Goal: Use online tool/utility

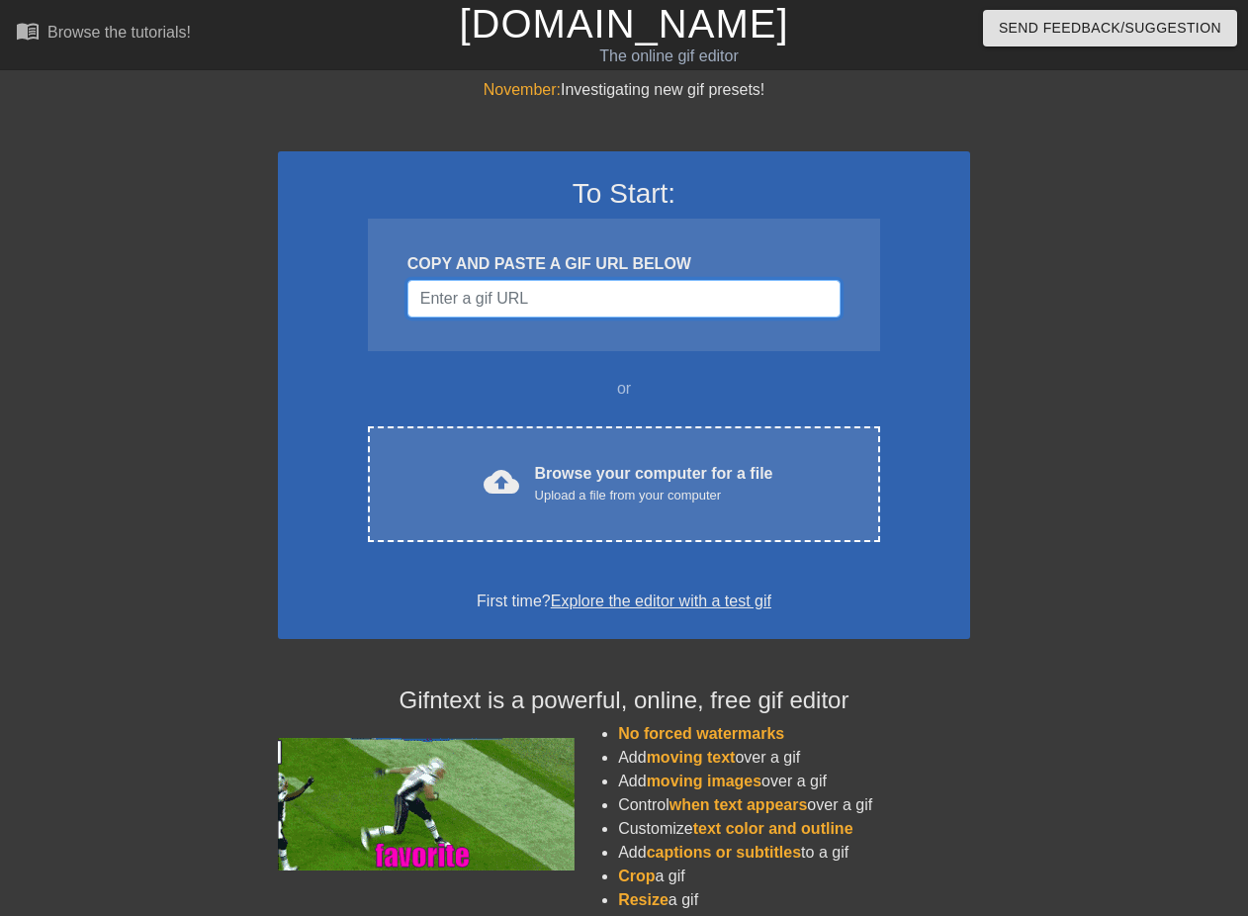
click at [510, 302] on input "Username" at bounding box center [624, 299] width 433 height 38
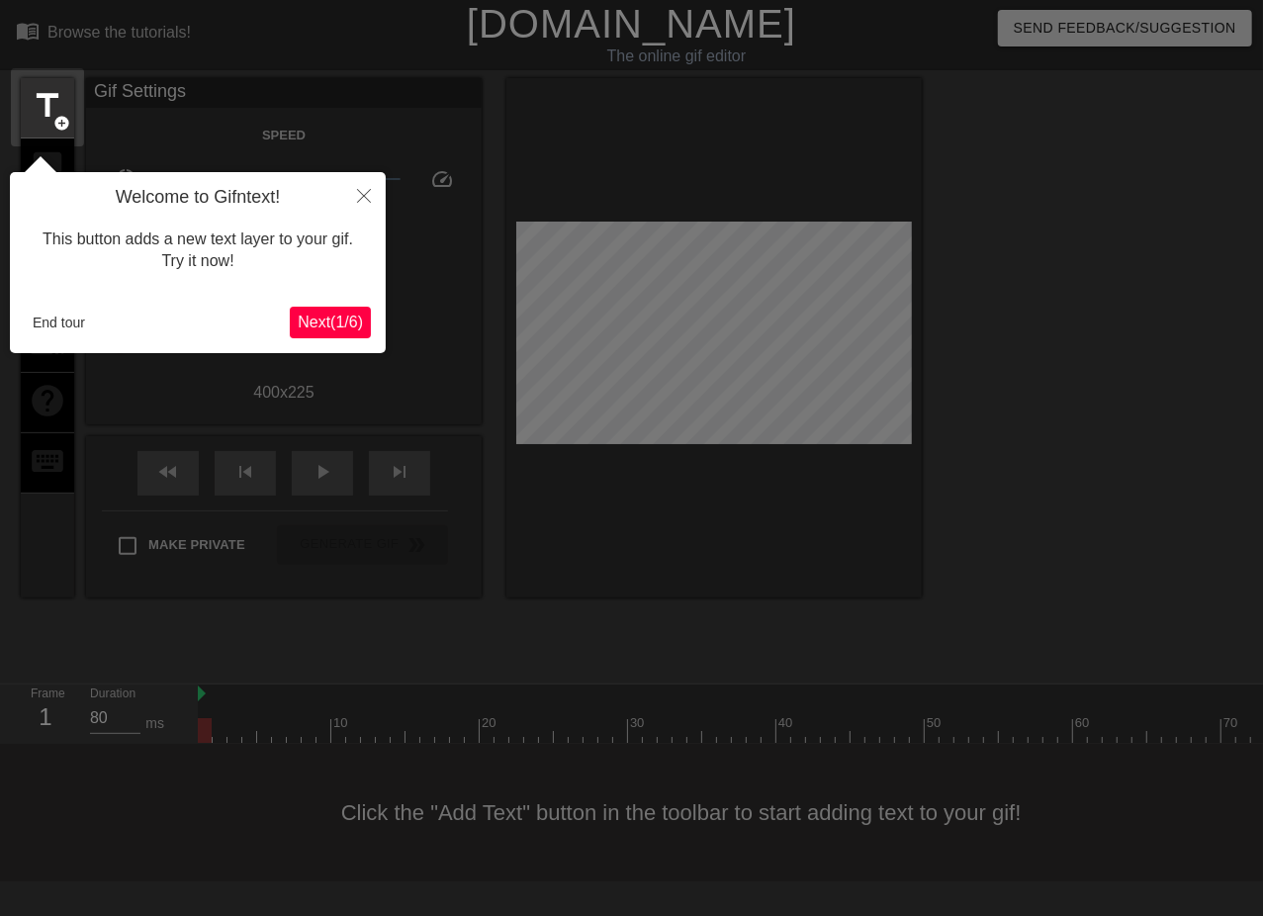
click at [355, 318] on span "Next ( 1 / 6 )" at bounding box center [330, 322] width 65 height 17
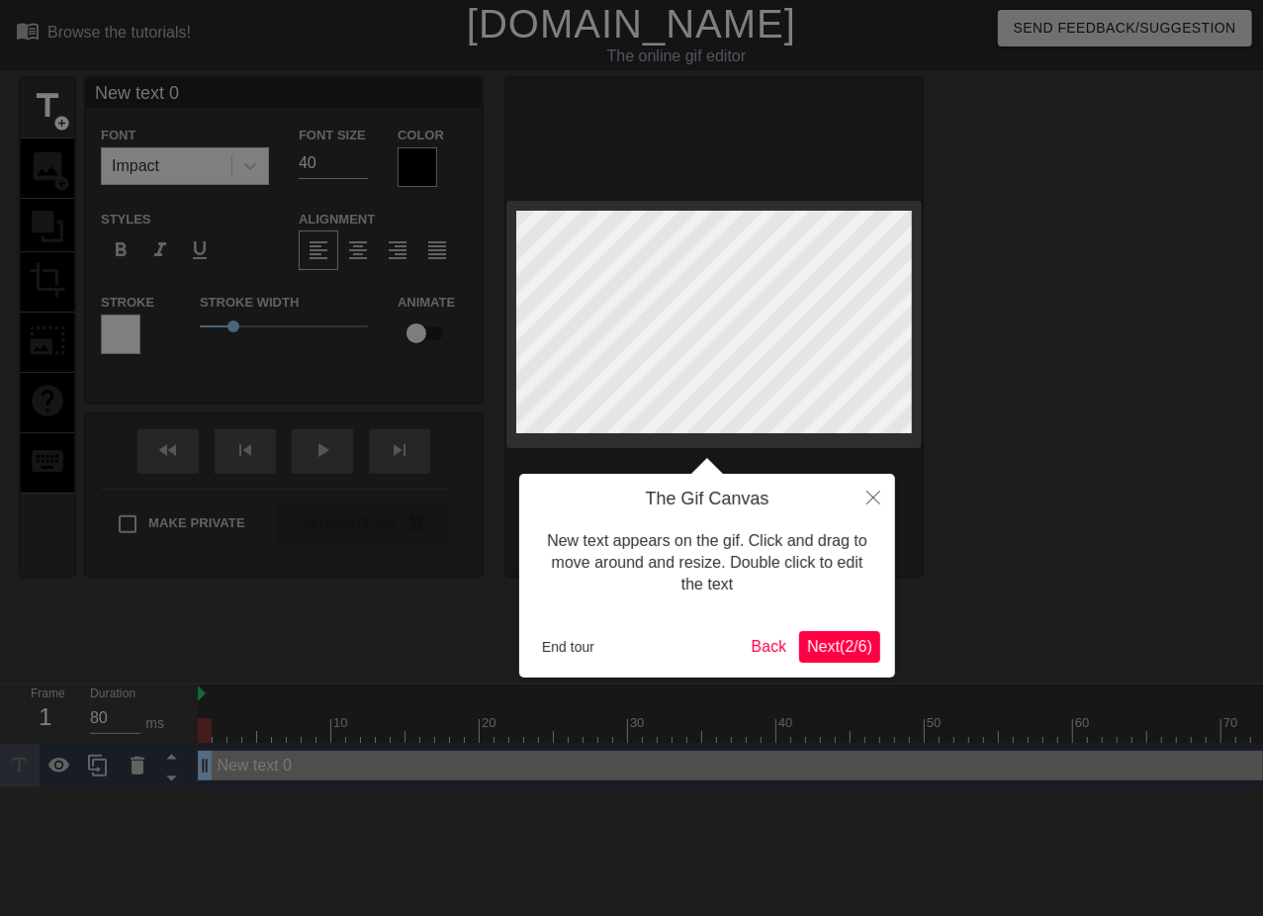
click at [841, 648] on span "Next ( 2 / 6 )" at bounding box center [839, 646] width 65 height 17
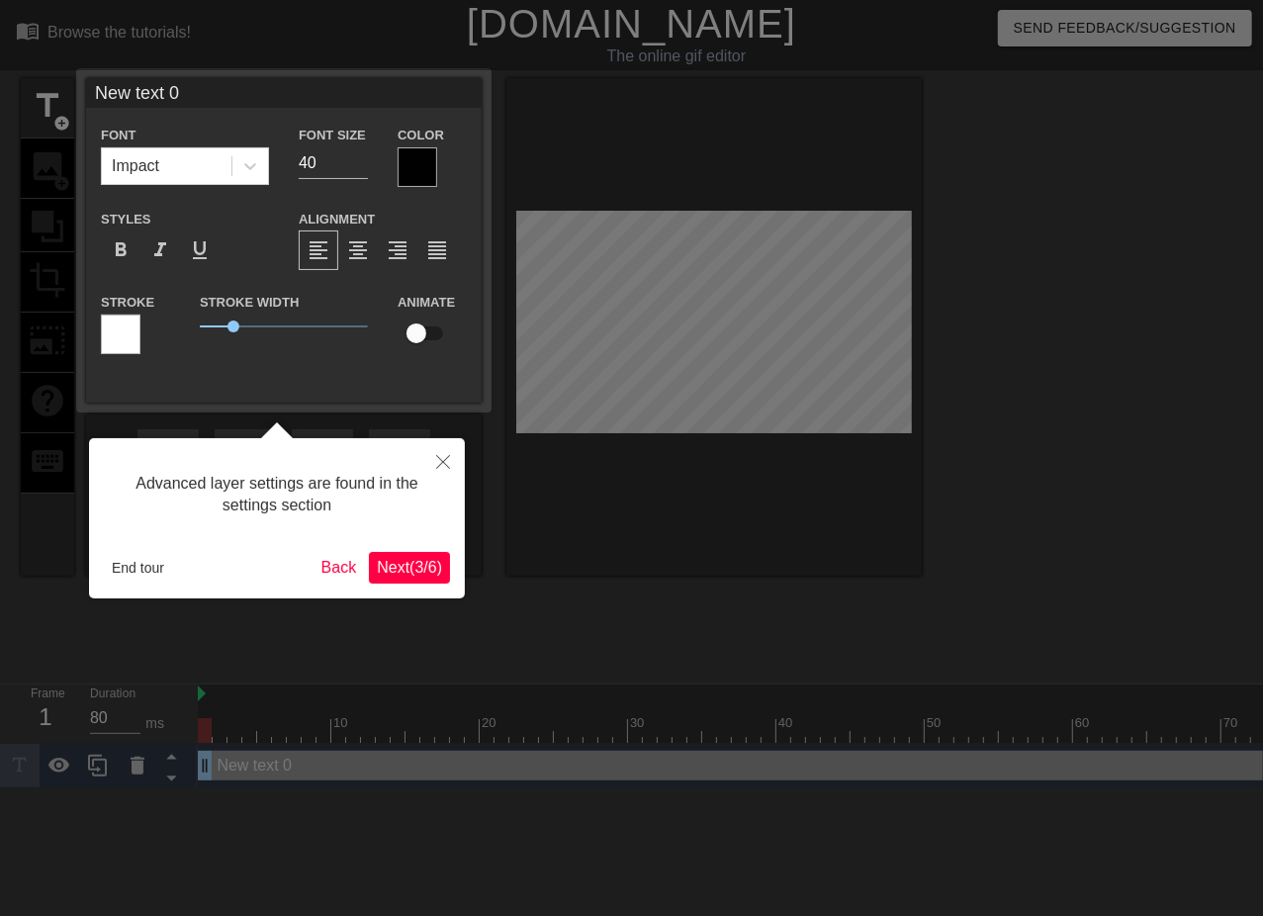
click at [413, 573] on span "Next ( 3 / 6 )" at bounding box center [409, 567] width 65 height 17
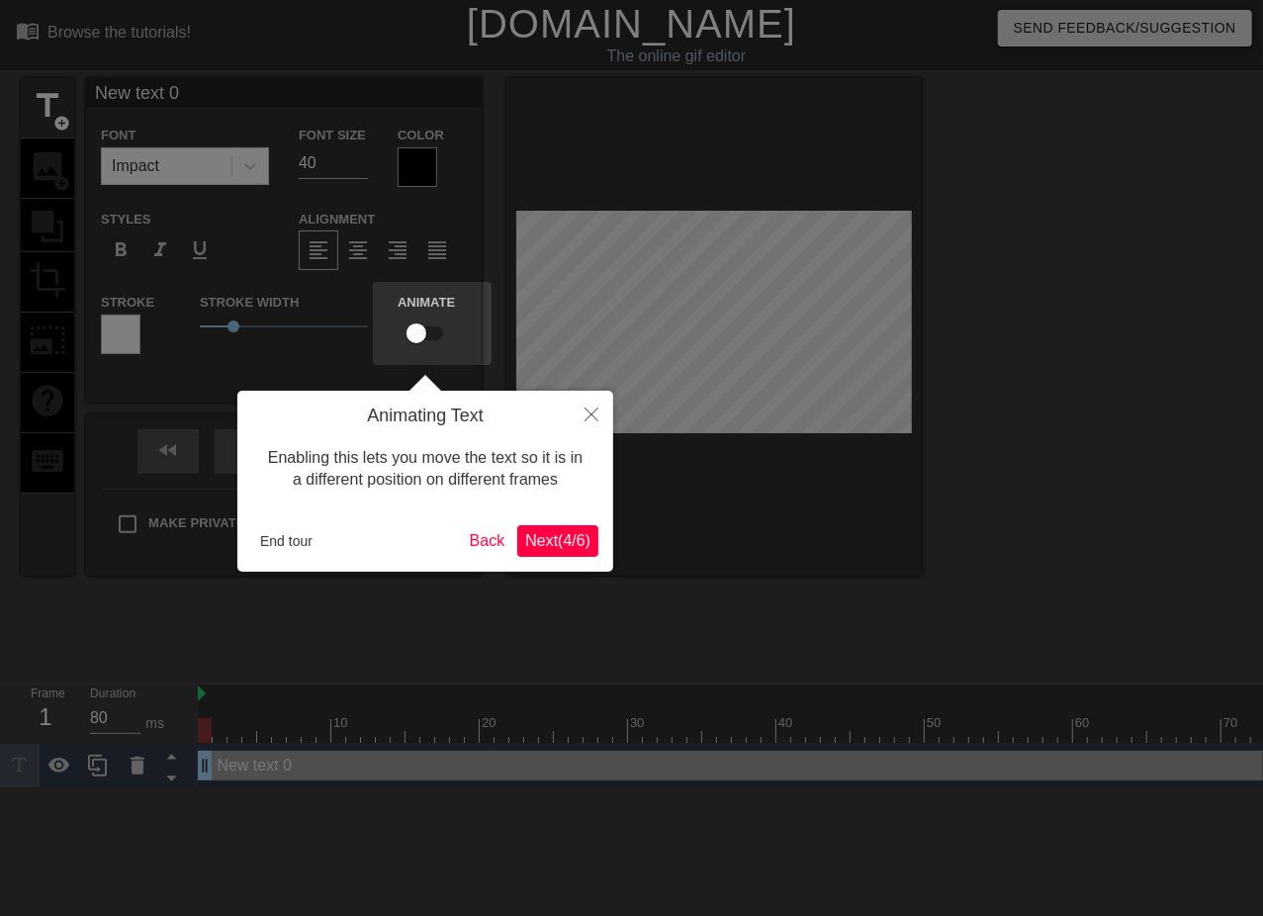
click at [545, 547] on span "Next ( 4 / 6 )" at bounding box center [557, 540] width 65 height 17
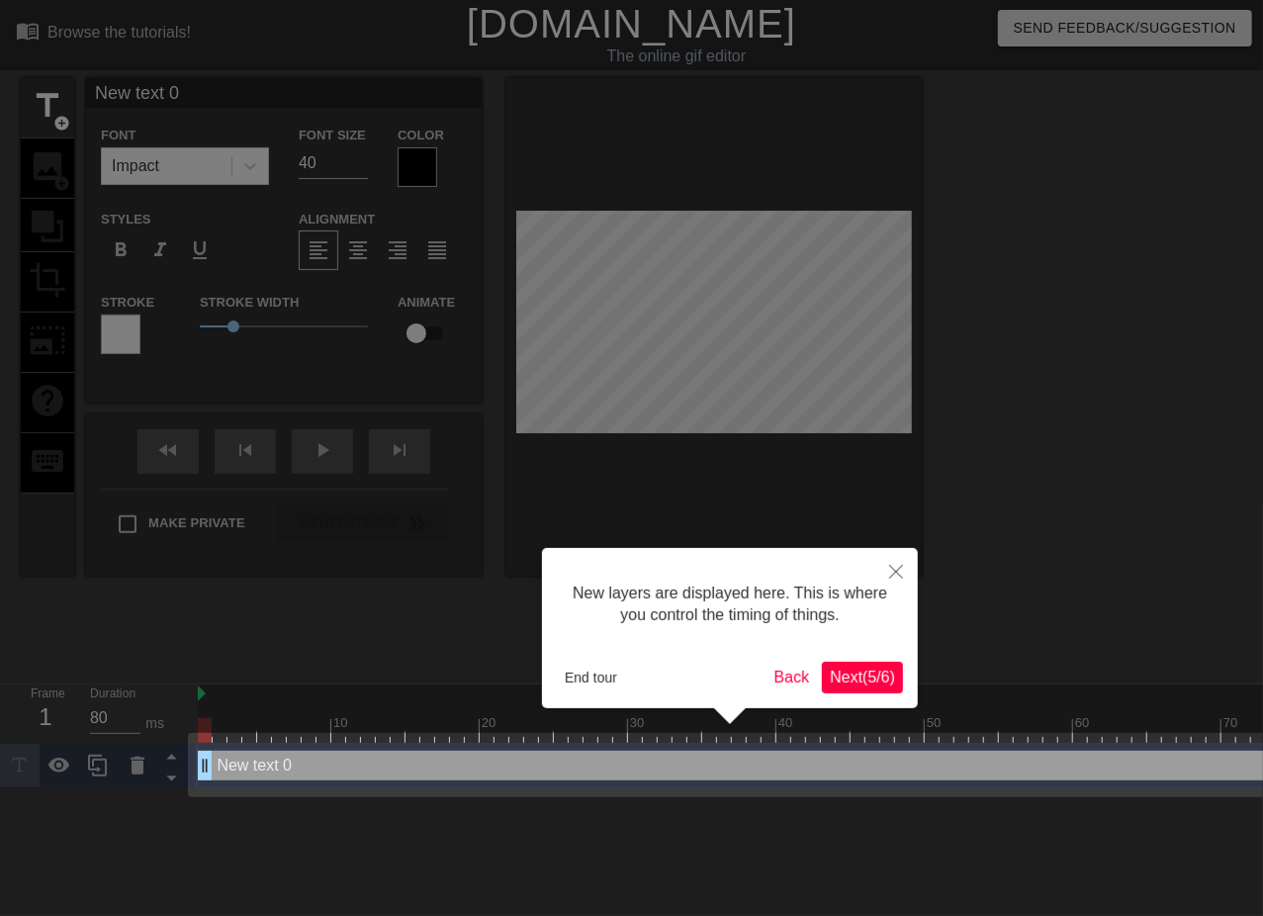
click at [859, 673] on span "Next ( 5 / 6 )" at bounding box center [862, 677] width 65 height 17
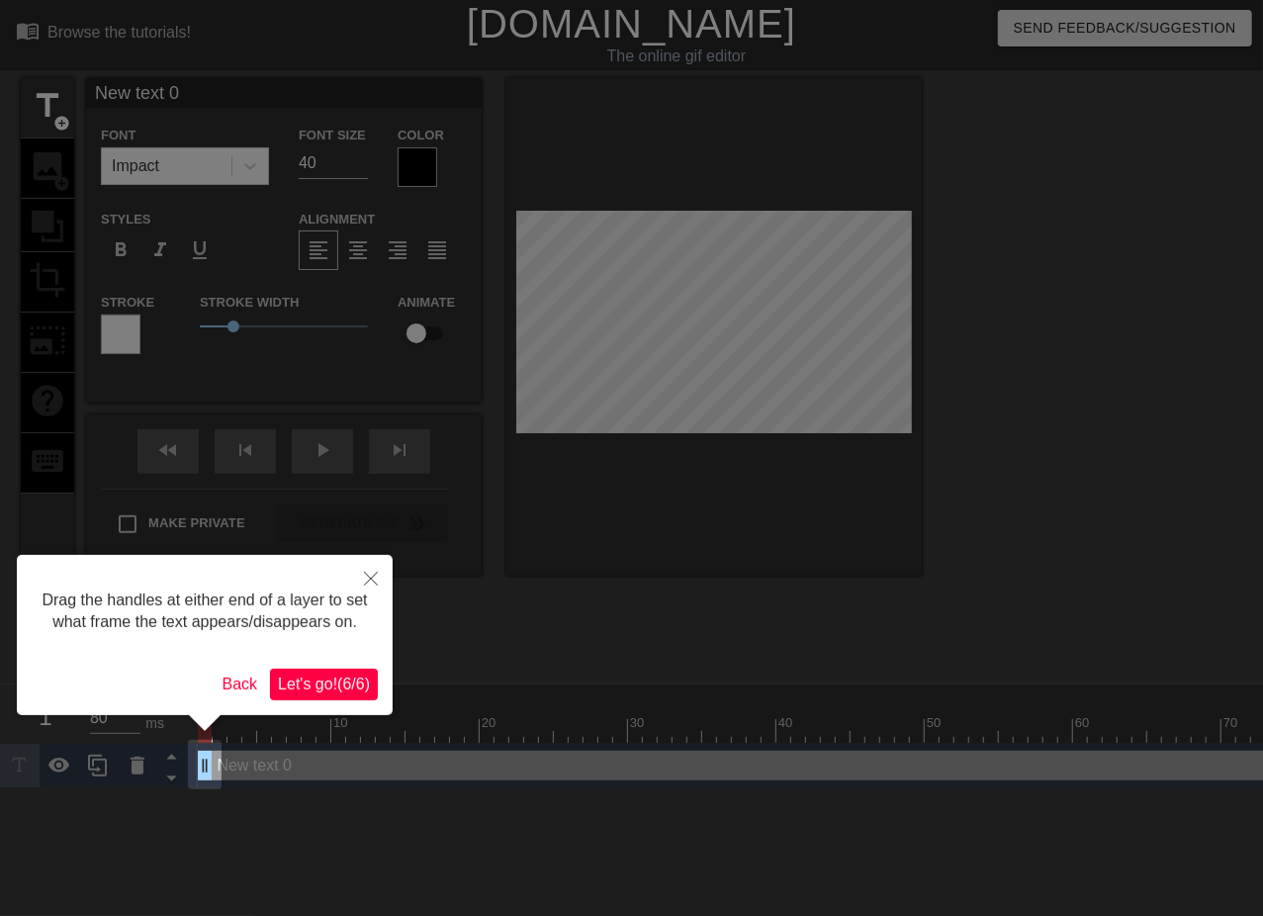
click at [350, 666] on div "Drag the handles at either end of a layer to set what frame the text appears/di…" at bounding box center [205, 635] width 376 height 160
click at [352, 681] on span "Let's go! ( 6 / 6 )" at bounding box center [324, 684] width 92 height 17
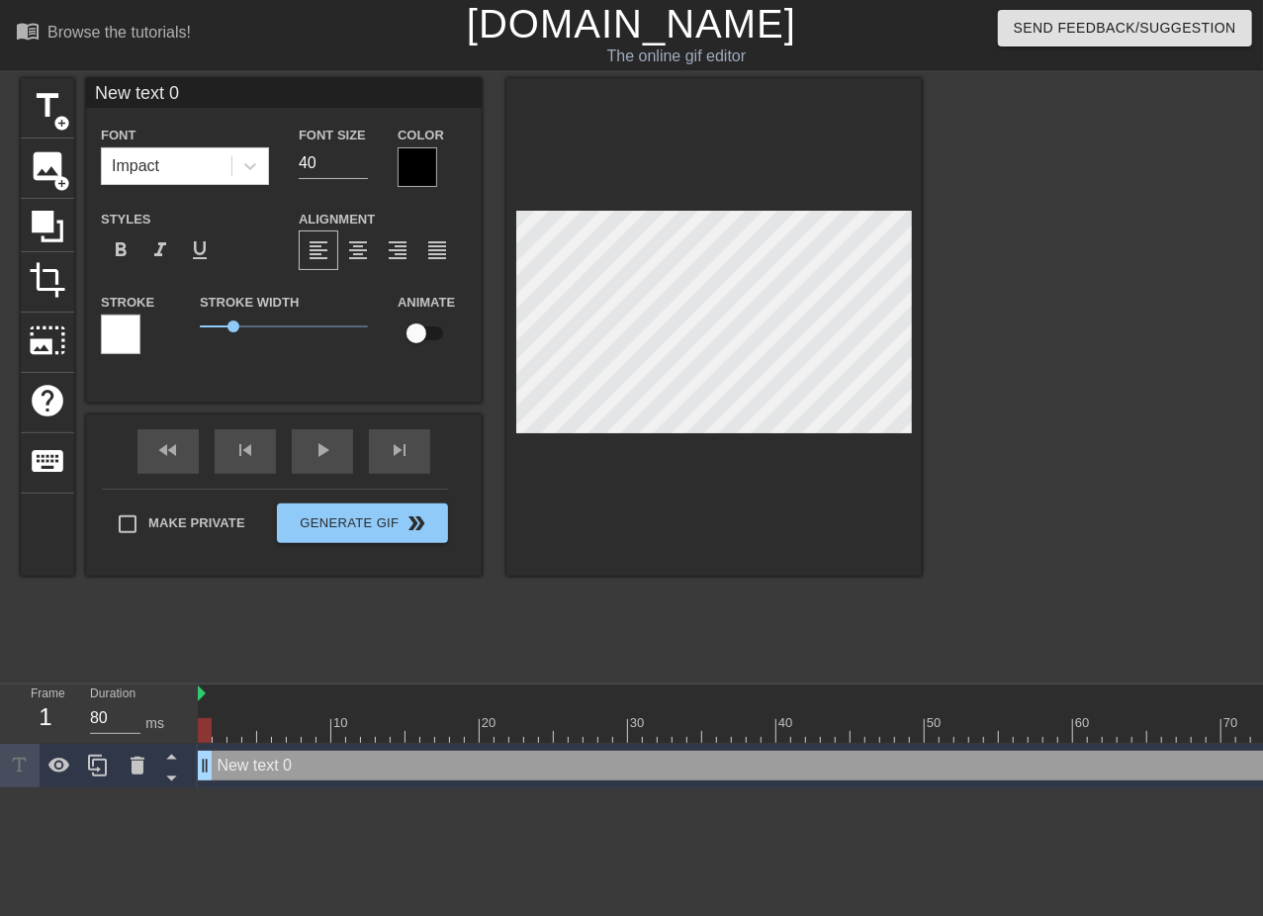
drag, startPoint x: 584, startPoint y: 434, endPoint x: 631, endPoint y: 578, distance: 151.1
click at [631, 578] on div "title add_circle image add_circle crop photo_size_select_large help keyboard Ne…" at bounding box center [471, 374] width 901 height 593
click at [620, 501] on div at bounding box center [713, 327] width 415 height 498
click at [59, 168] on span "image" at bounding box center [48, 166] width 38 height 38
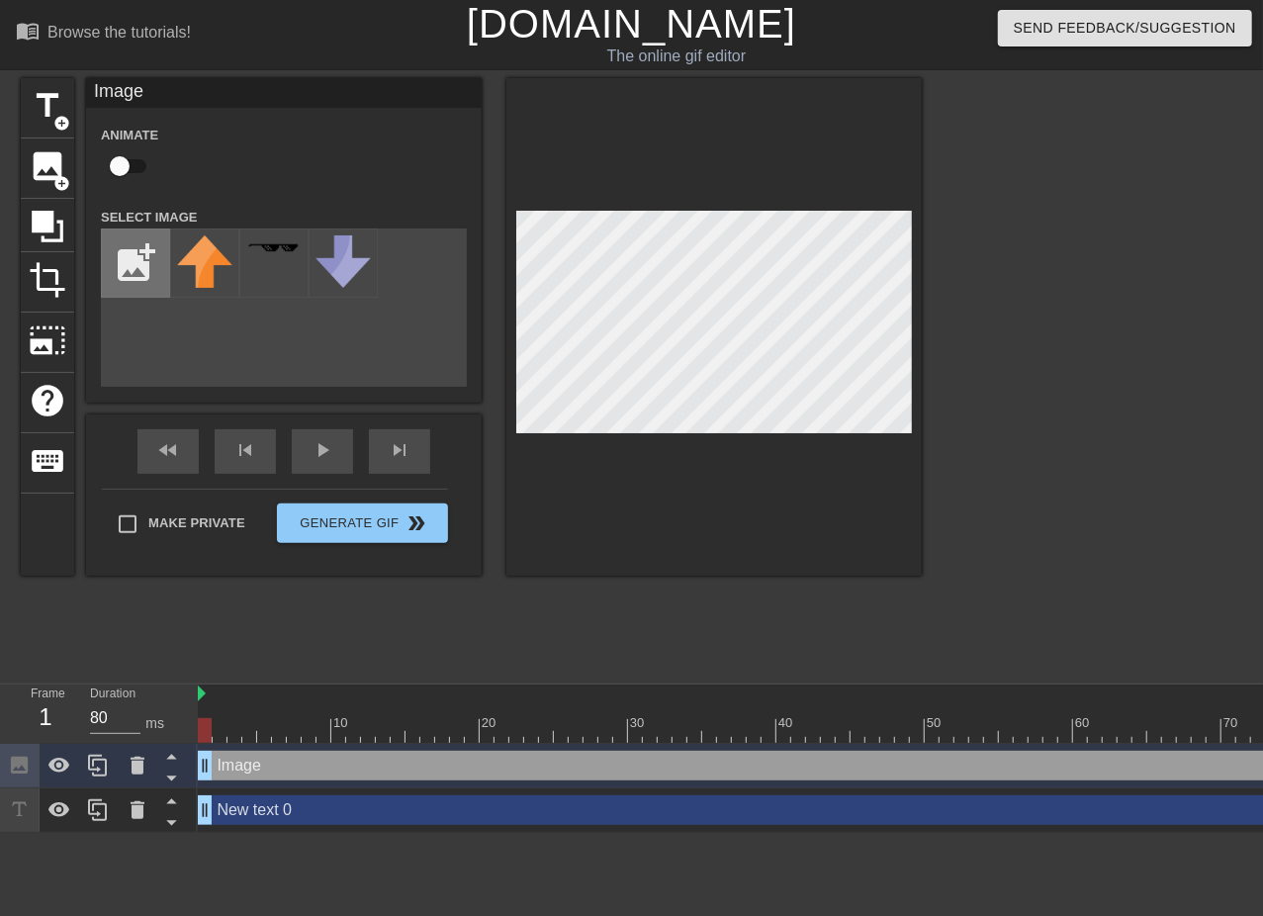
click at [149, 259] on input "file" at bounding box center [135, 262] width 67 height 67
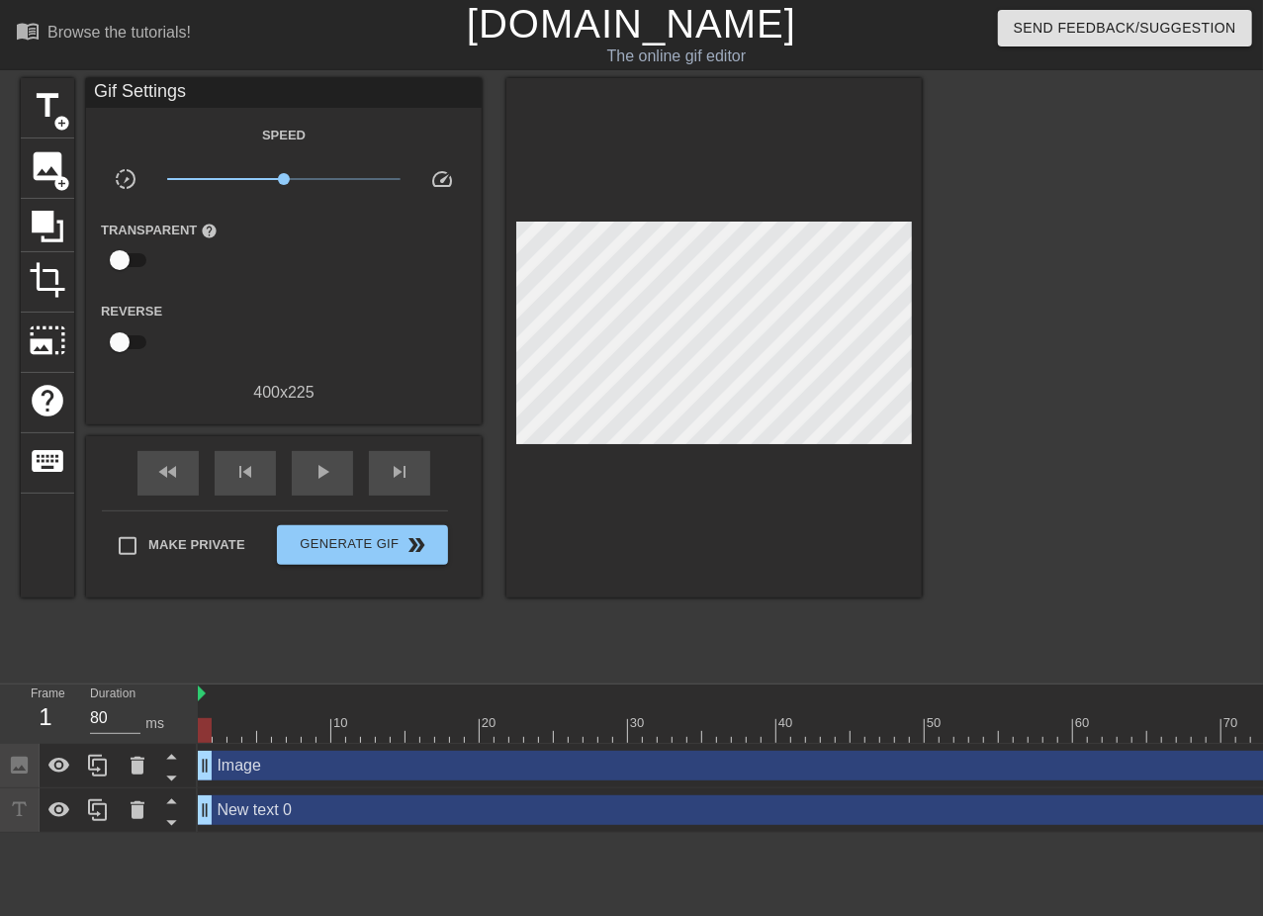
drag, startPoint x: 504, startPoint y: 316, endPoint x: 679, endPoint y: 513, distance: 263.5
click at [679, 513] on div at bounding box center [713, 337] width 415 height 519
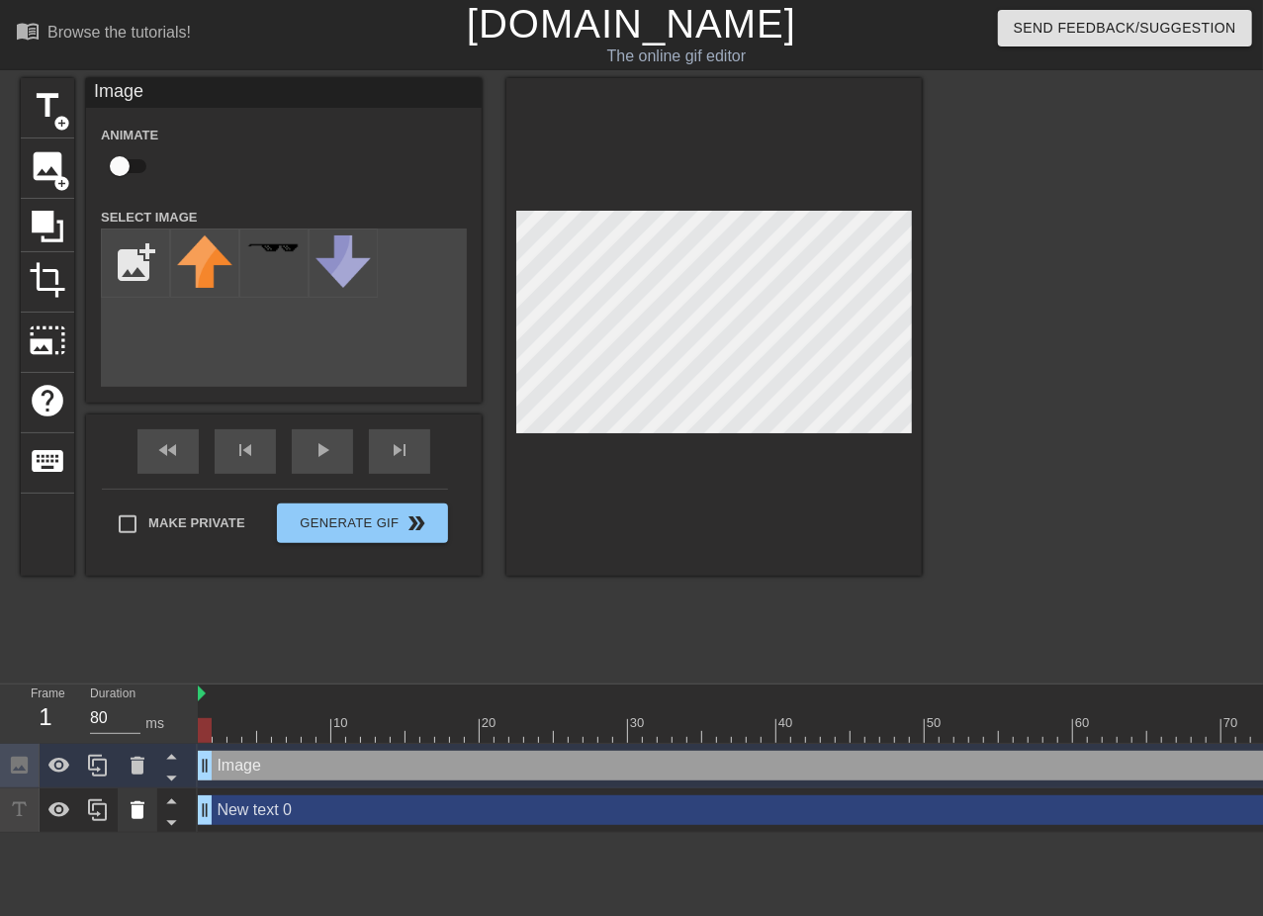
click at [138, 811] on icon at bounding box center [138, 810] width 14 height 18
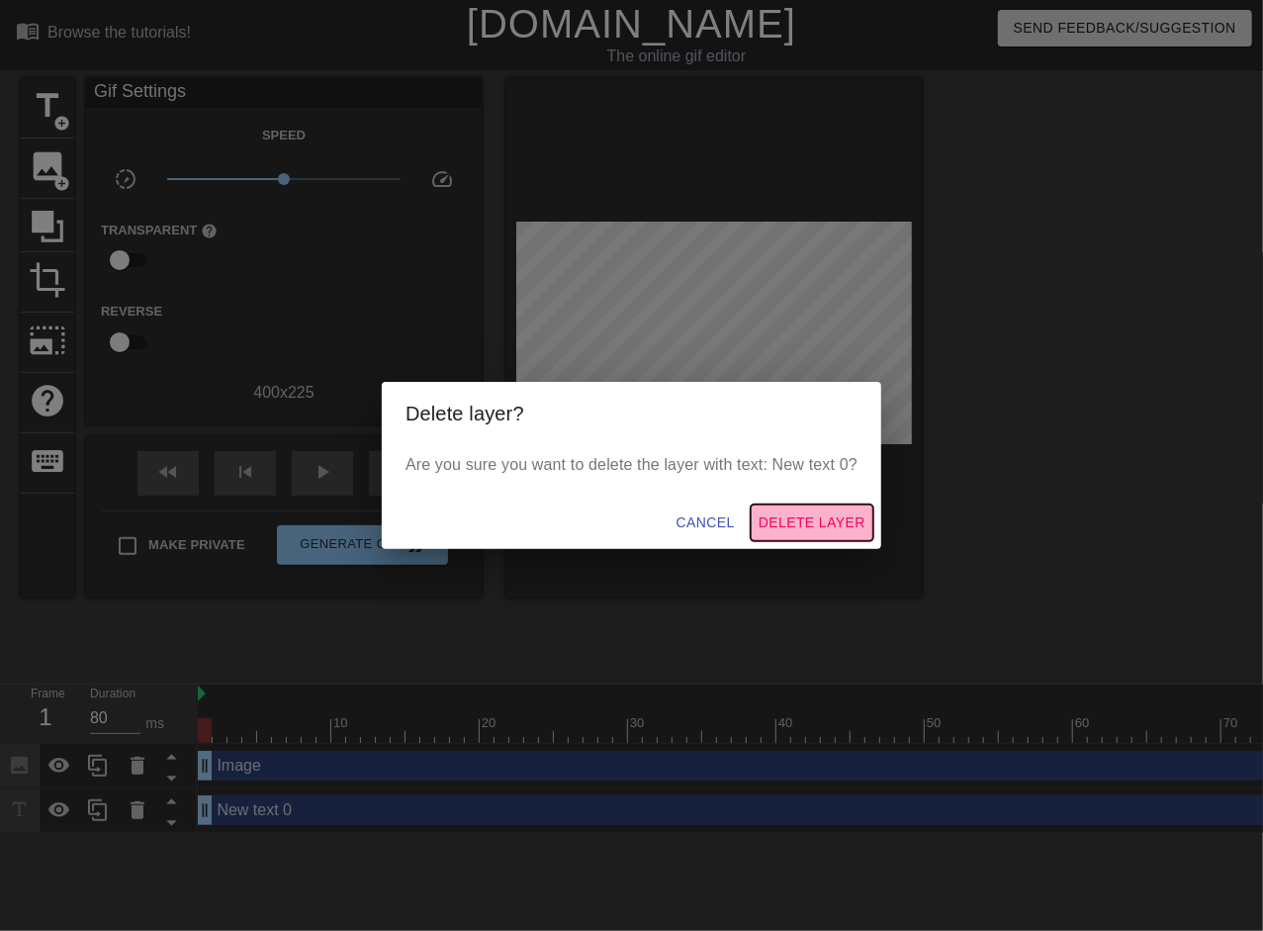
click at [773, 521] on span "Delete Layer" at bounding box center [812, 522] width 107 height 25
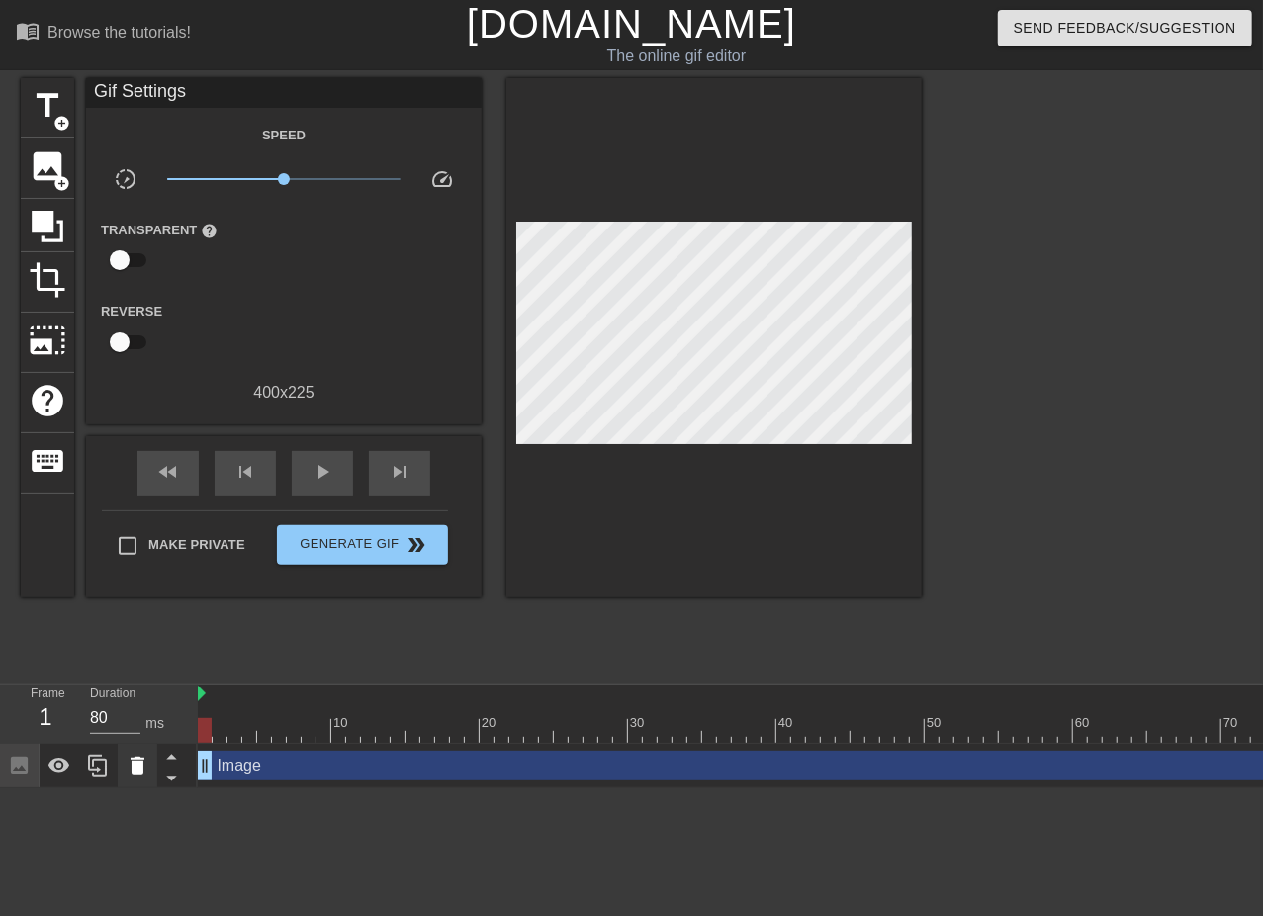
click at [138, 772] on icon at bounding box center [138, 766] width 14 height 18
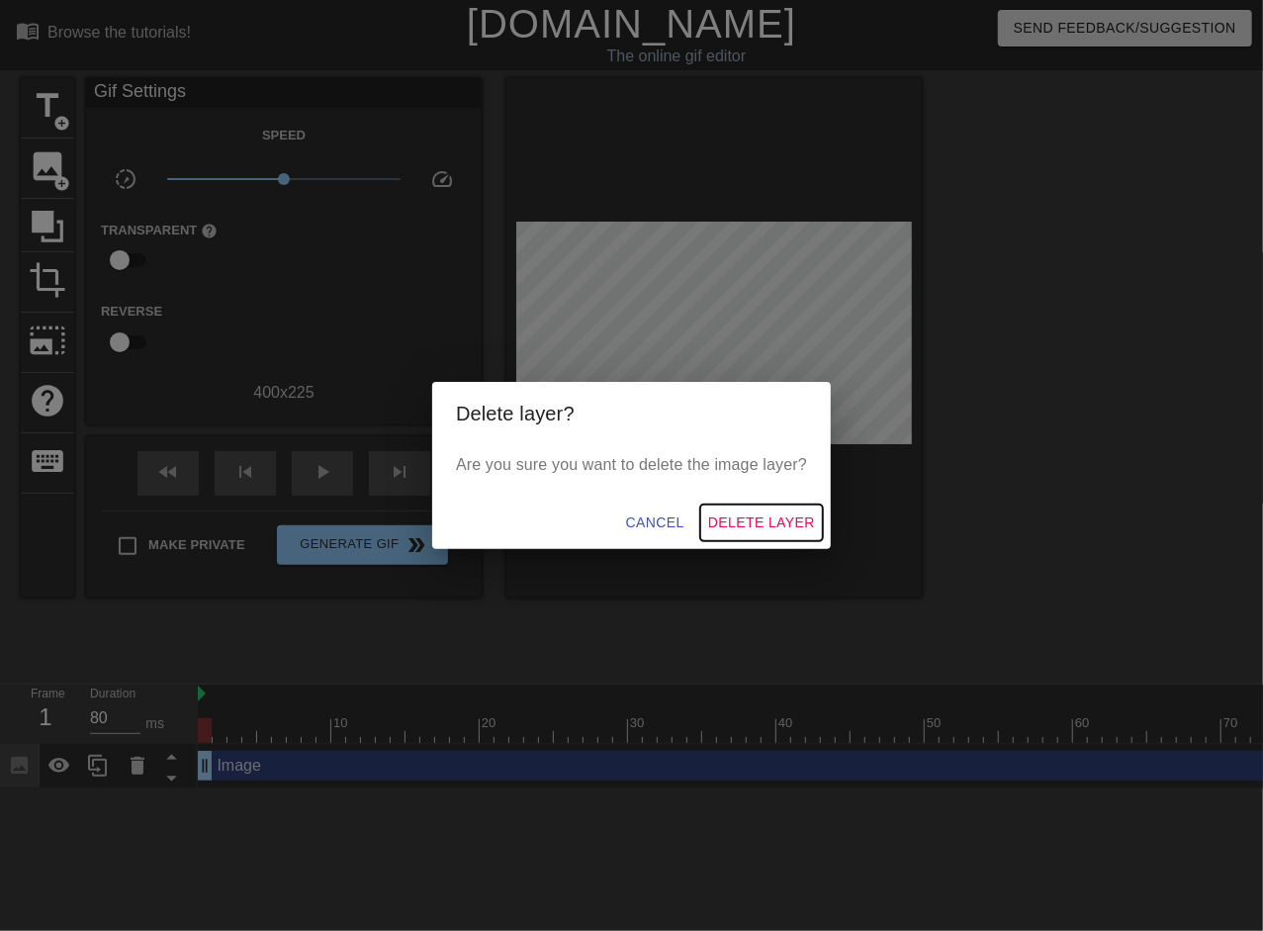
click at [760, 513] on span "Delete Layer" at bounding box center [761, 522] width 107 height 25
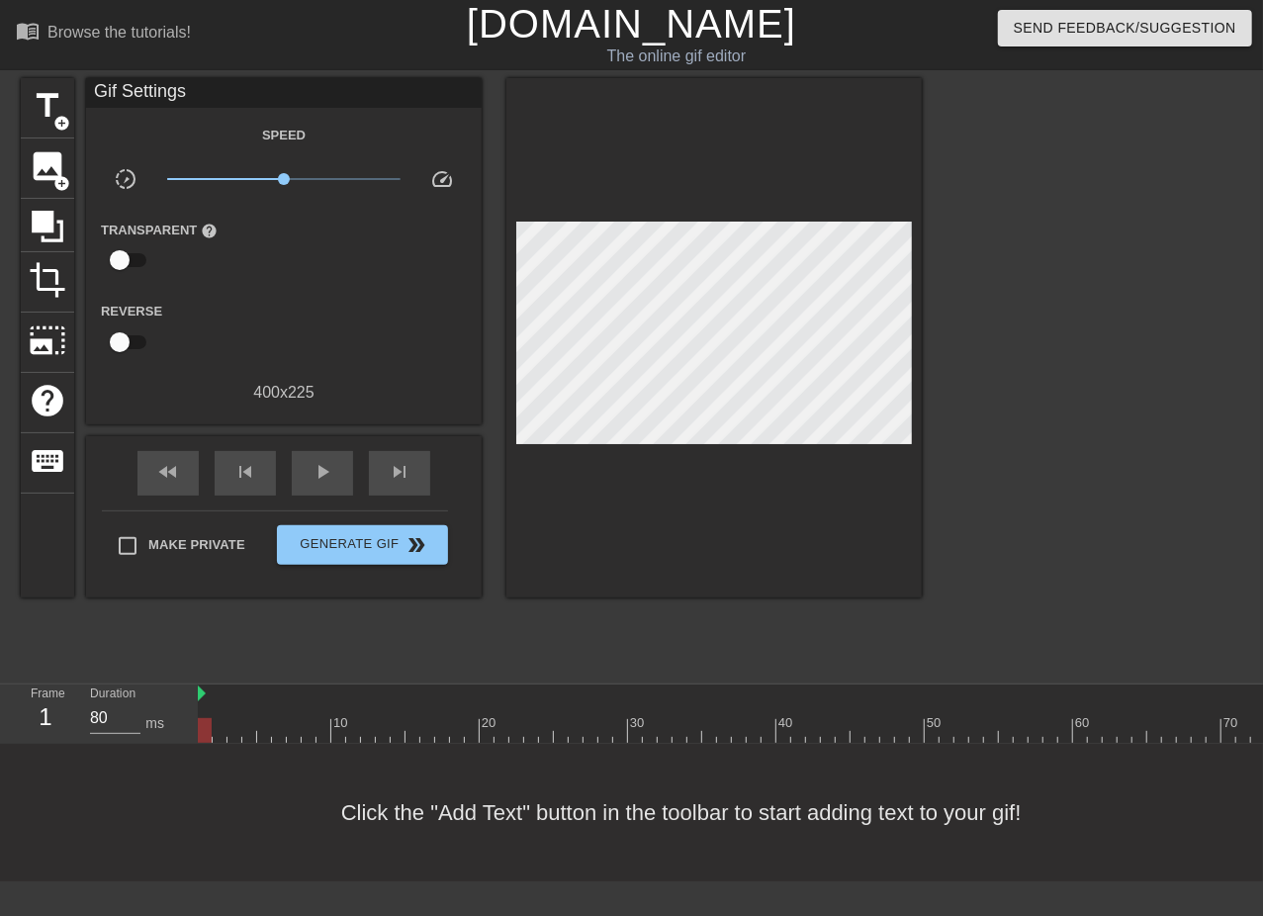
drag, startPoint x: 720, startPoint y: 444, endPoint x: 649, endPoint y: 632, distance: 201.0
click at [649, 632] on div "title add_circle image add_circle crop photo_size_select_large help keyboard Gi…" at bounding box center [471, 374] width 901 height 593
click at [42, 155] on span "image" at bounding box center [48, 166] width 38 height 38
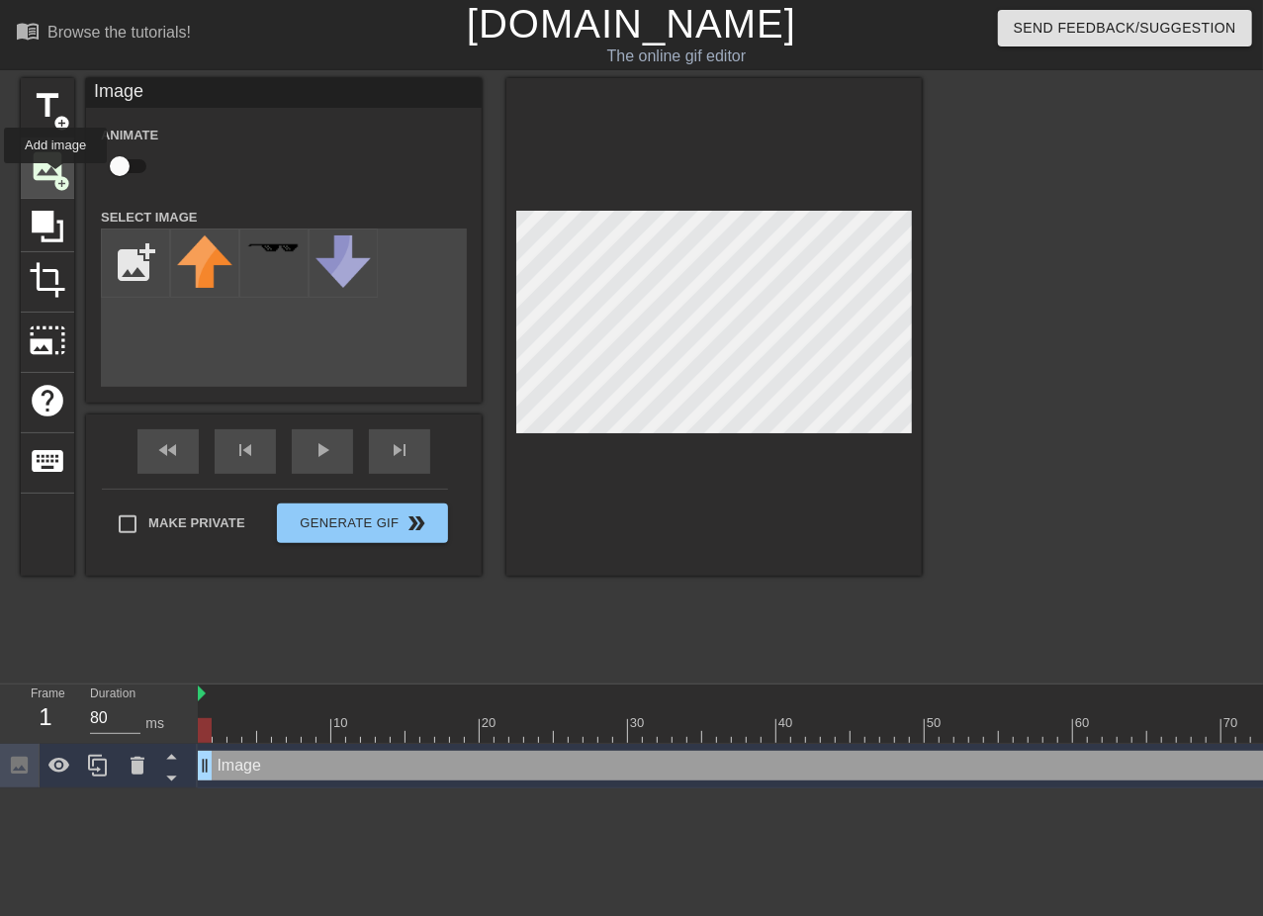
click at [55, 177] on span "add_circle" at bounding box center [61, 183] width 17 height 17
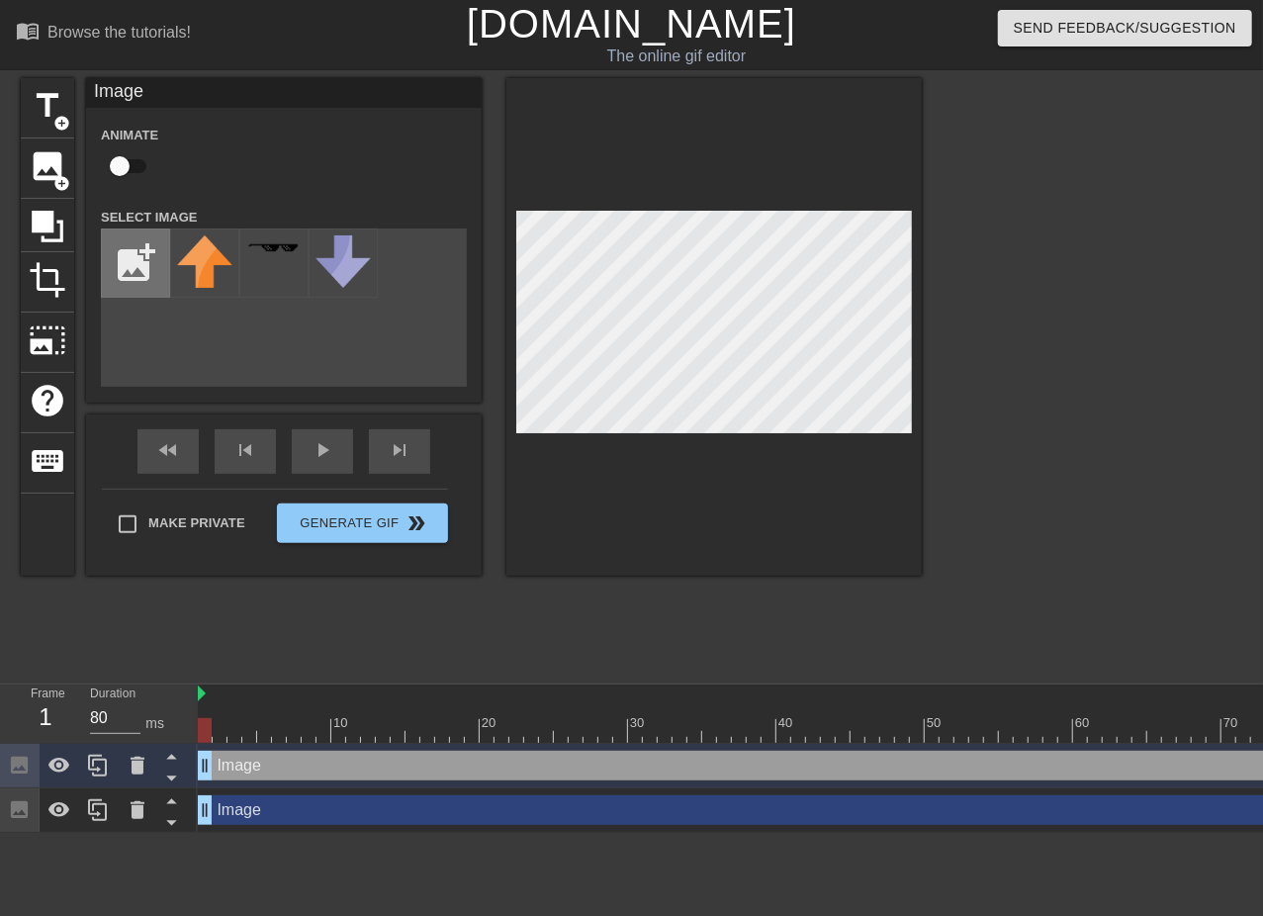
click at [142, 251] on input "file" at bounding box center [135, 262] width 67 height 67
click at [136, 810] on icon at bounding box center [138, 810] width 14 height 18
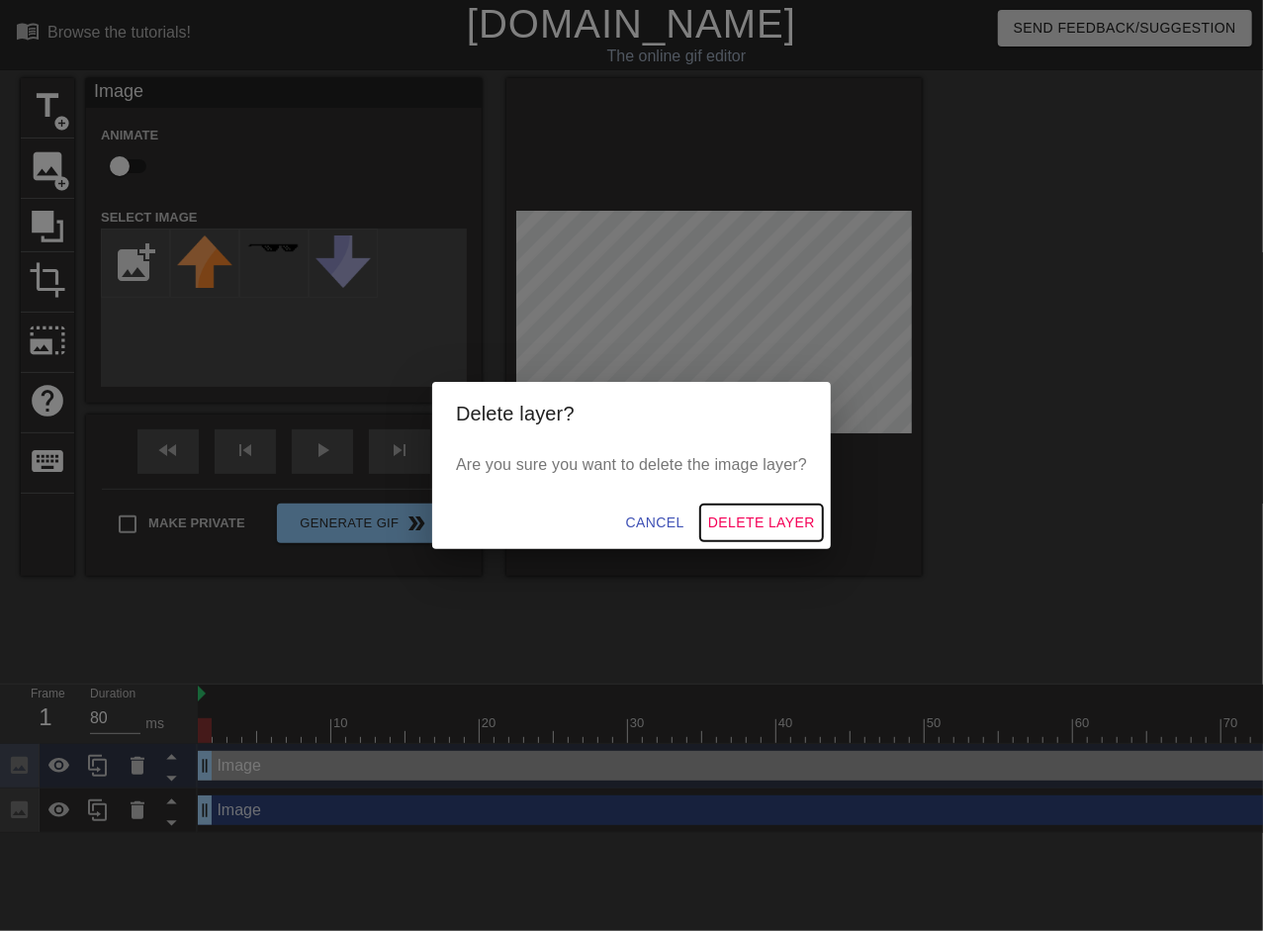
click at [742, 513] on span "Delete Layer" at bounding box center [761, 522] width 107 height 25
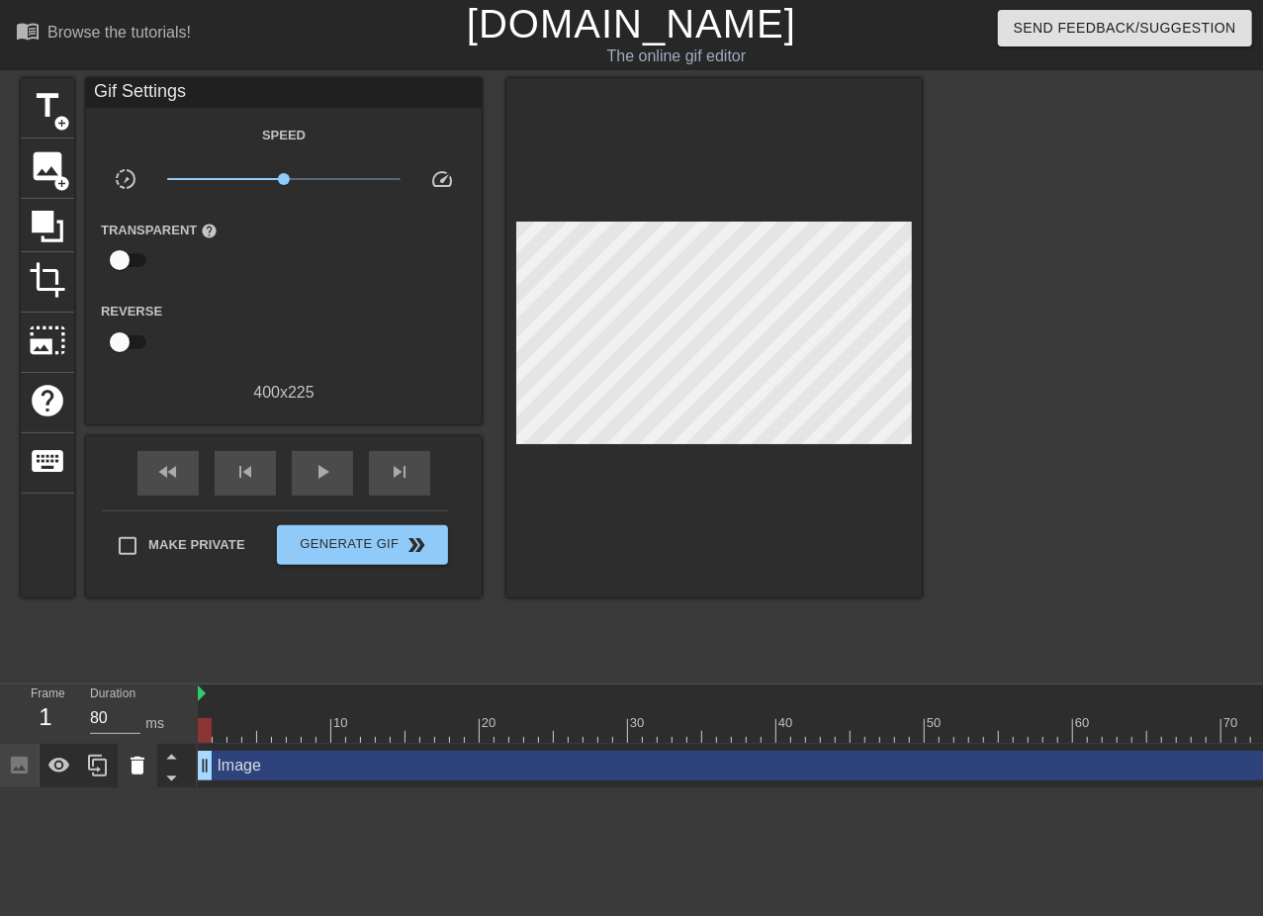
click at [140, 767] on icon at bounding box center [138, 766] width 14 height 18
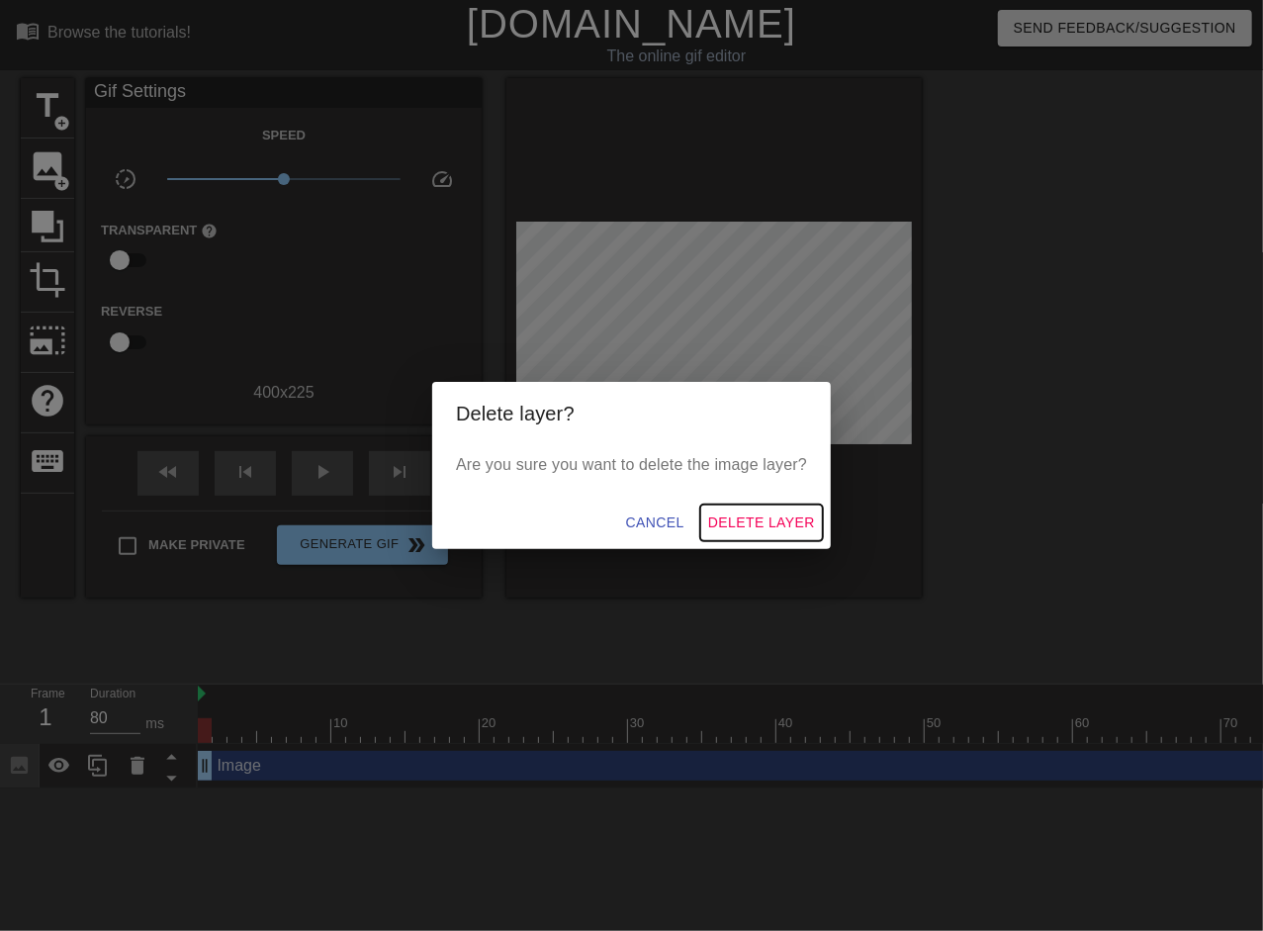
click at [747, 523] on span "Delete Layer" at bounding box center [761, 522] width 107 height 25
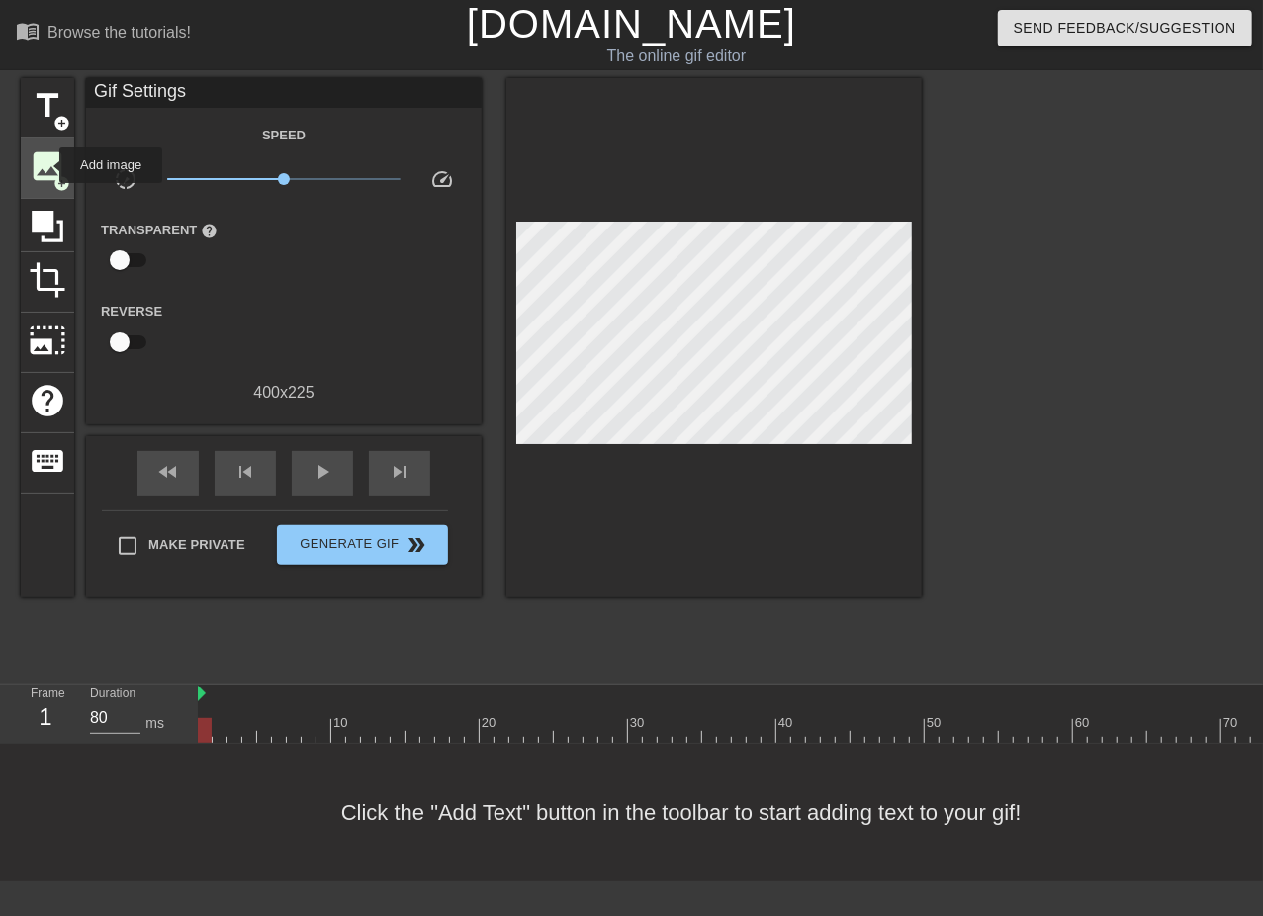
click at [46, 165] on span "image" at bounding box center [48, 166] width 38 height 38
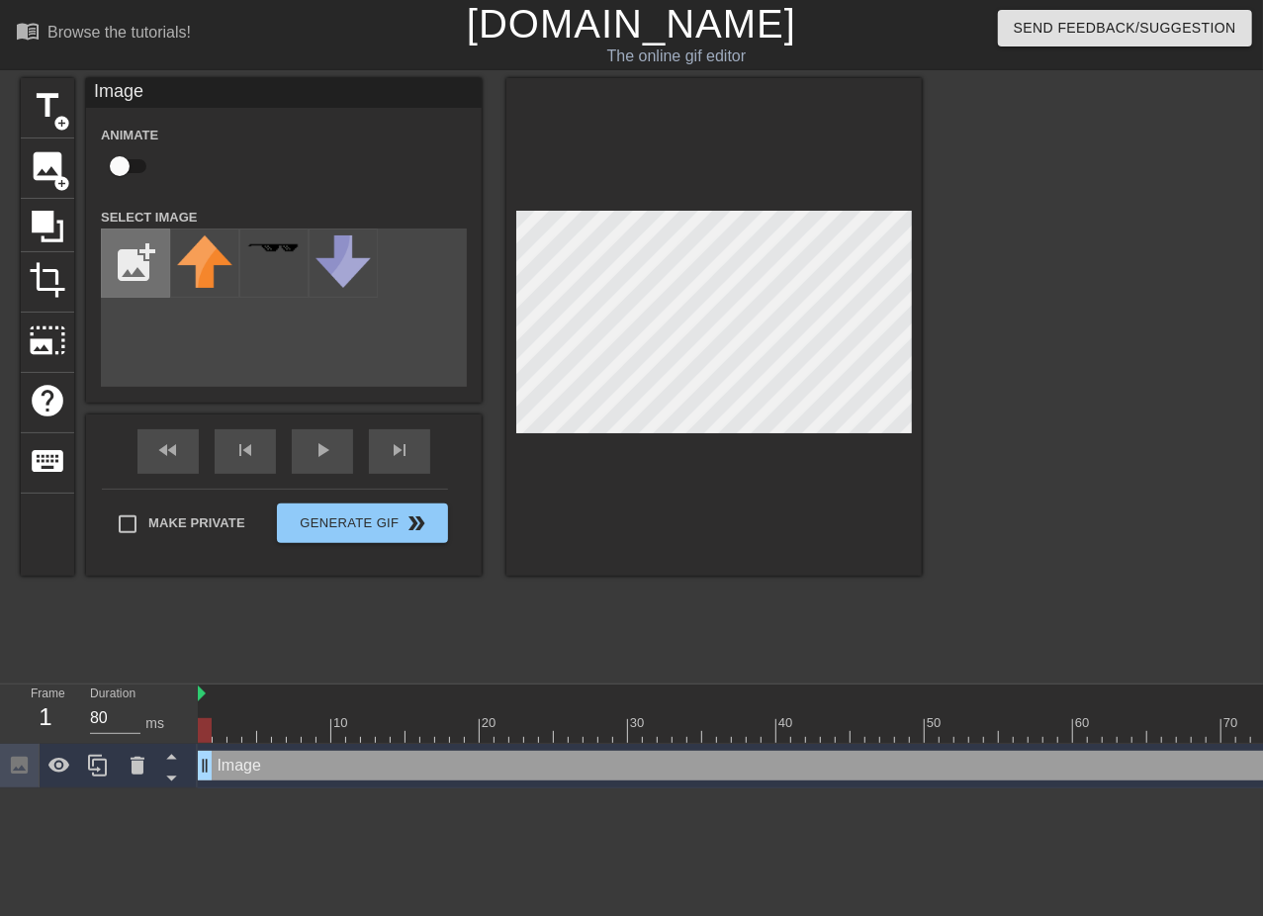
click at [136, 260] on input "file" at bounding box center [135, 262] width 67 height 67
type input "C:\fakepath\T2.jpg"
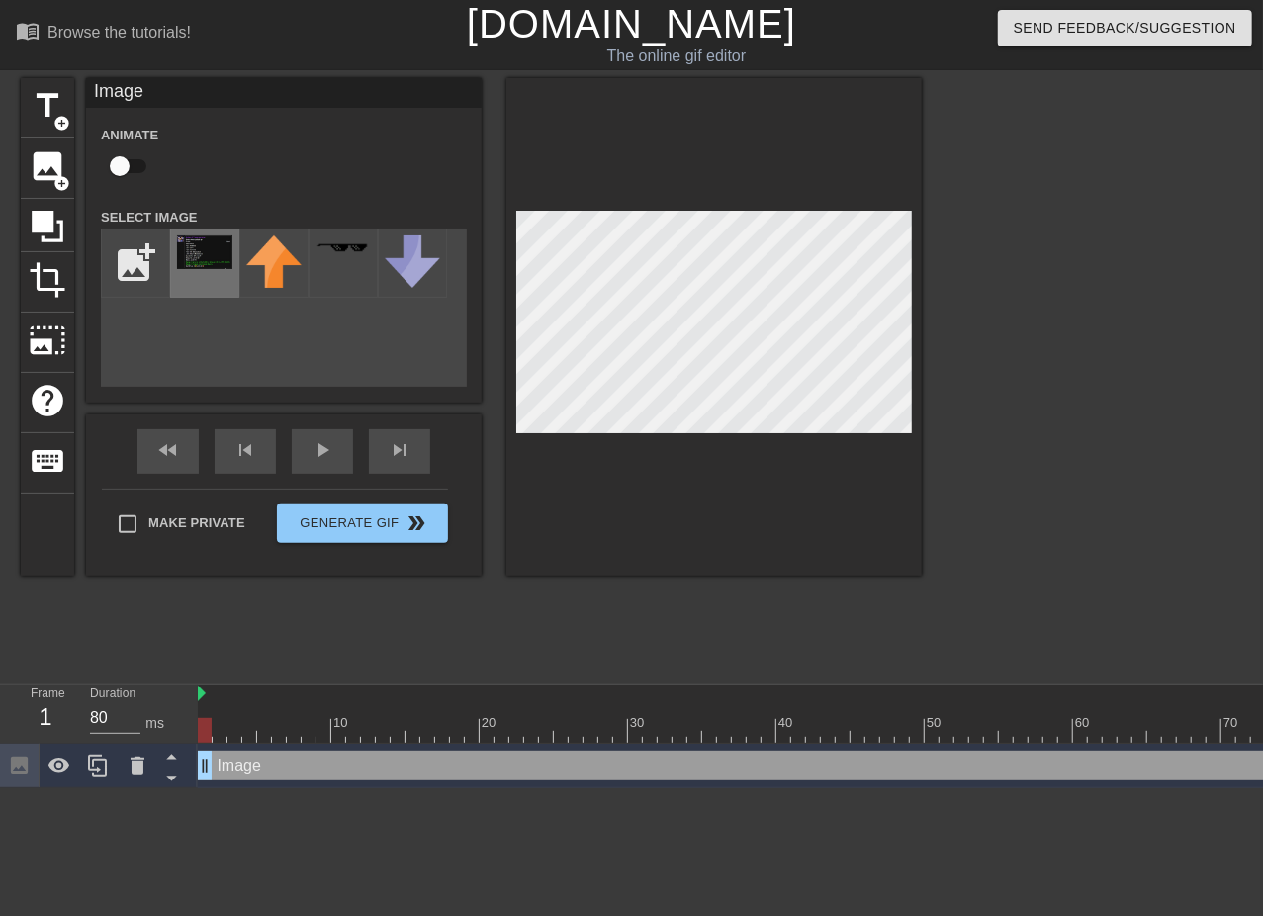
click at [205, 261] on img at bounding box center [204, 252] width 55 height 34
click at [336, 444] on div "fast_rewind skip_previous play_arrow skip_next" at bounding box center [284, 451] width 322 height 74
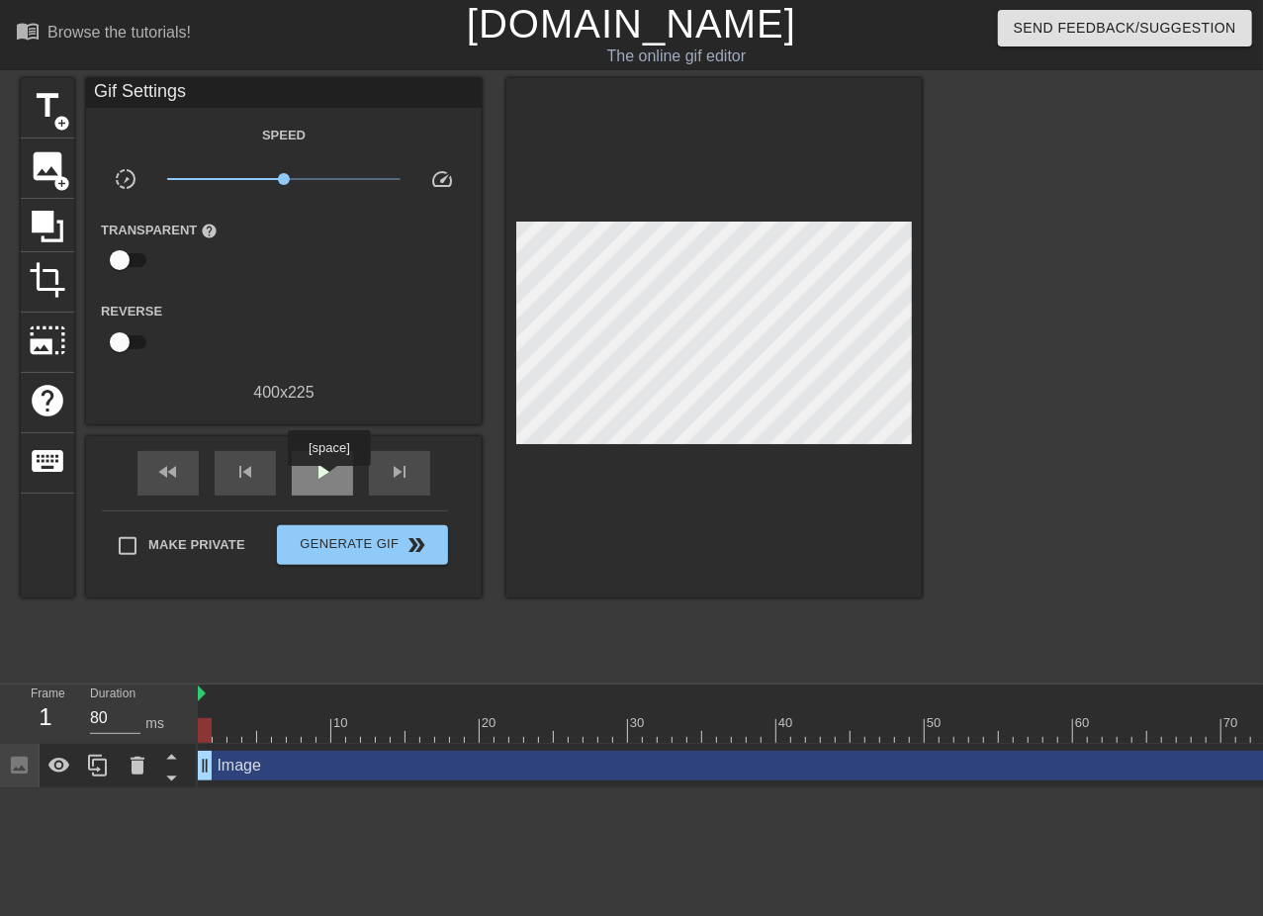
click at [328, 480] on span "play_arrow" at bounding box center [323, 472] width 24 height 24
click at [328, 480] on span "pause" at bounding box center [323, 472] width 24 height 24
click at [328, 480] on span "play_arrow" at bounding box center [323, 472] width 24 height 24
click at [328, 480] on span "pause" at bounding box center [323, 472] width 24 height 24
drag, startPoint x: 562, startPoint y: 721, endPoint x: 509, endPoint y: 733, distance: 53.7
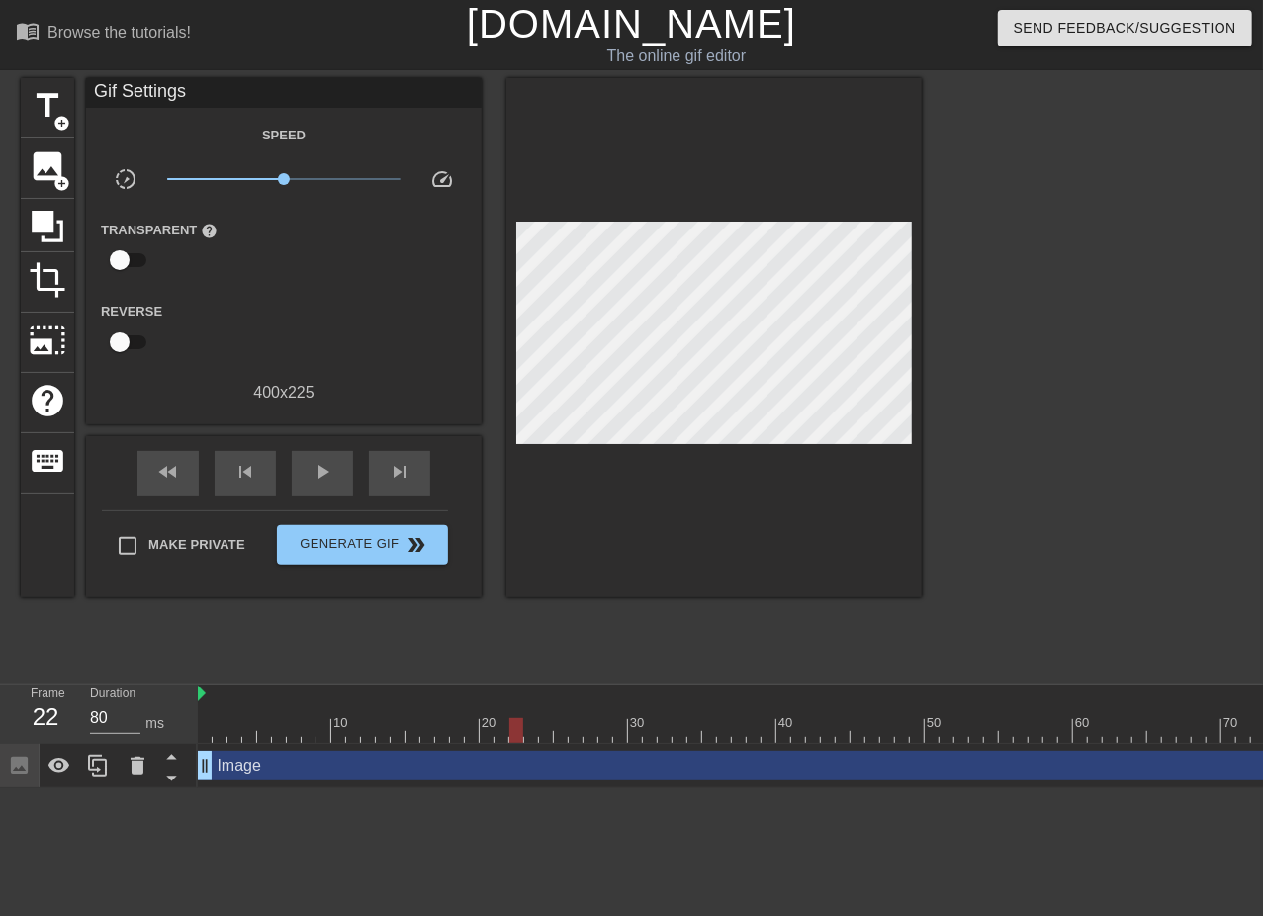
click at [509, 733] on div at bounding box center [516, 730] width 14 height 25
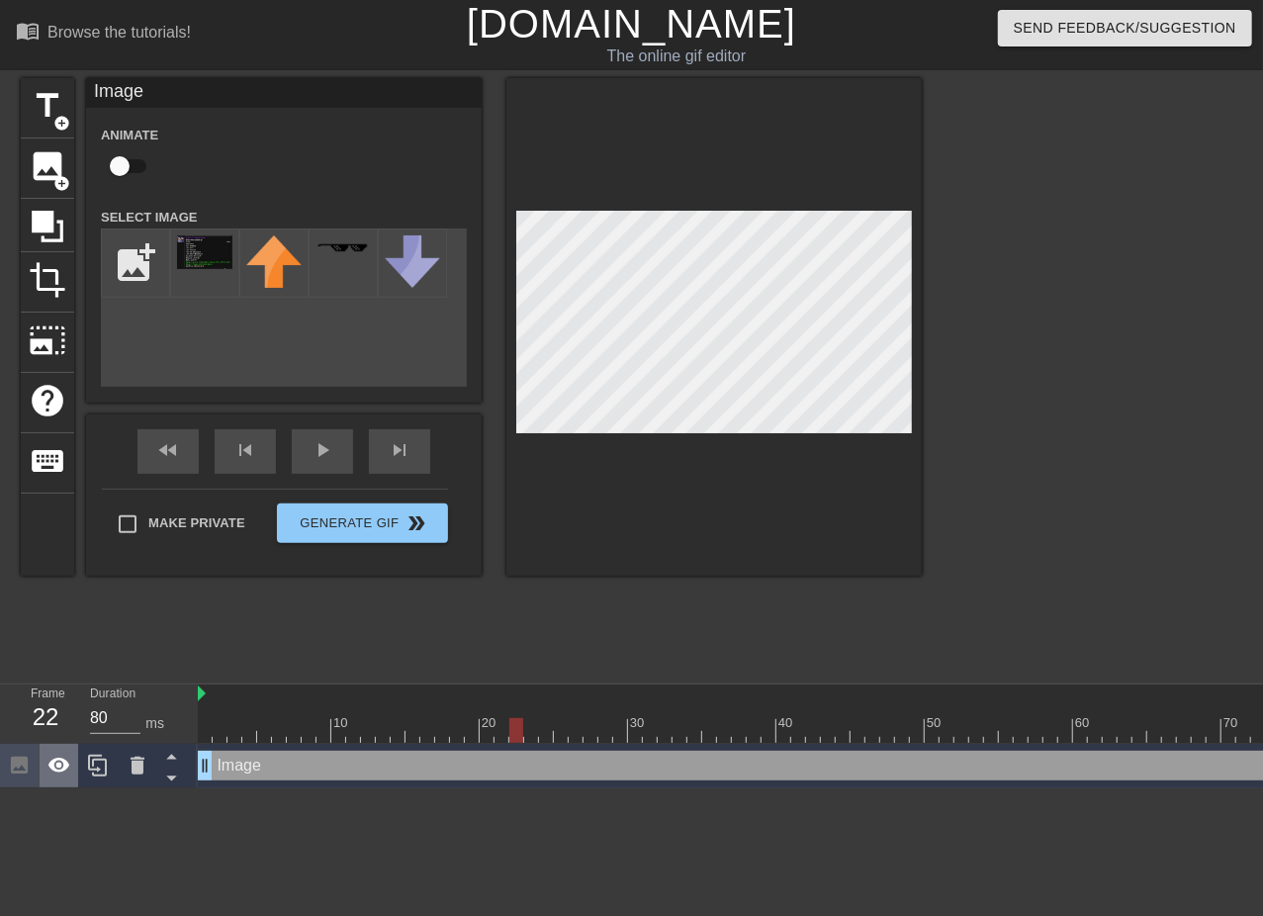
click at [57, 771] on icon at bounding box center [59, 765] width 22 height 15
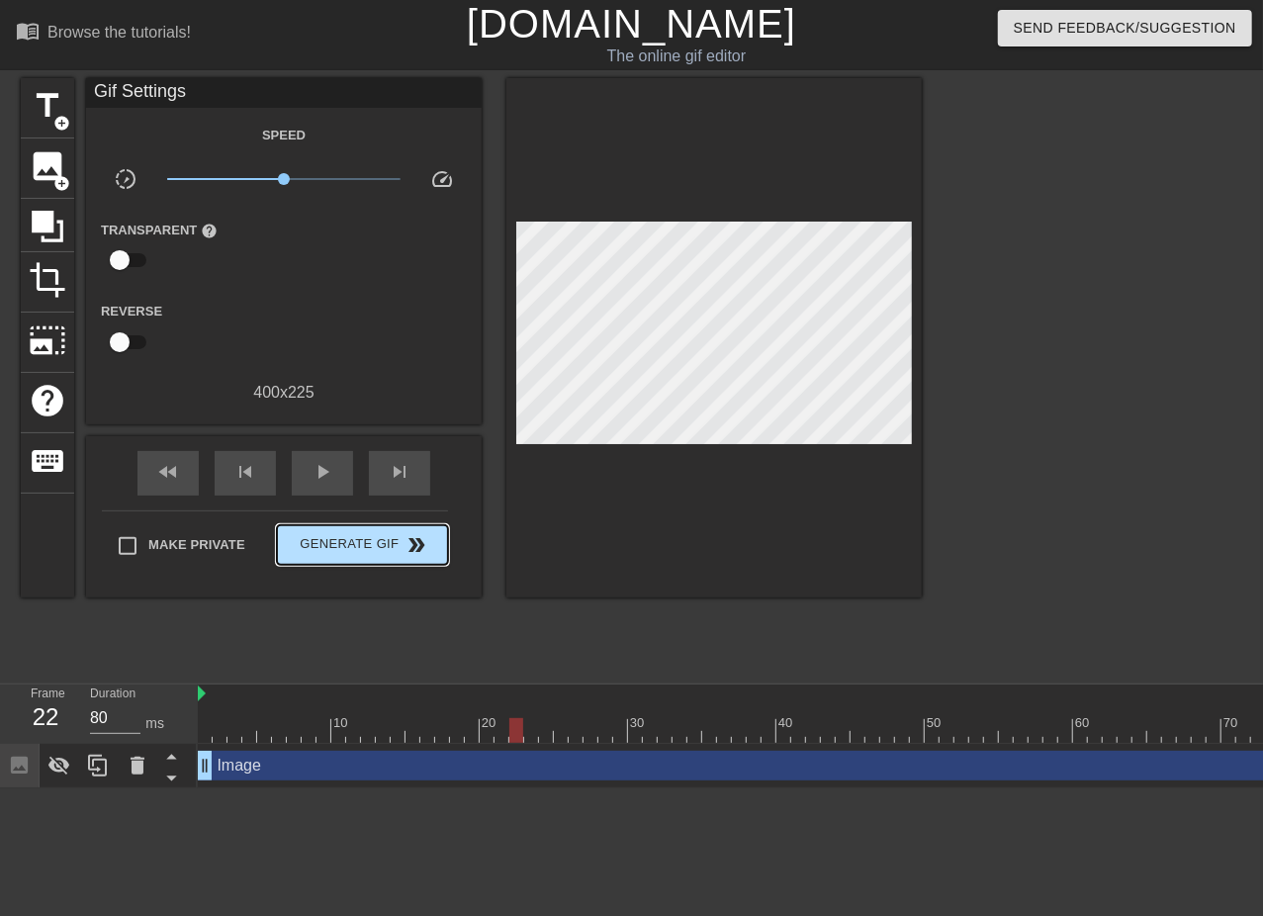
click at [346, 510] on div "Make Private Generate Gif double_arrow" at bounding box center [275, 549] width 346 height 78
click at [326, 547] on span "Generate Gif double_arrow" at bounding box center [362, 545] width 155 height 24
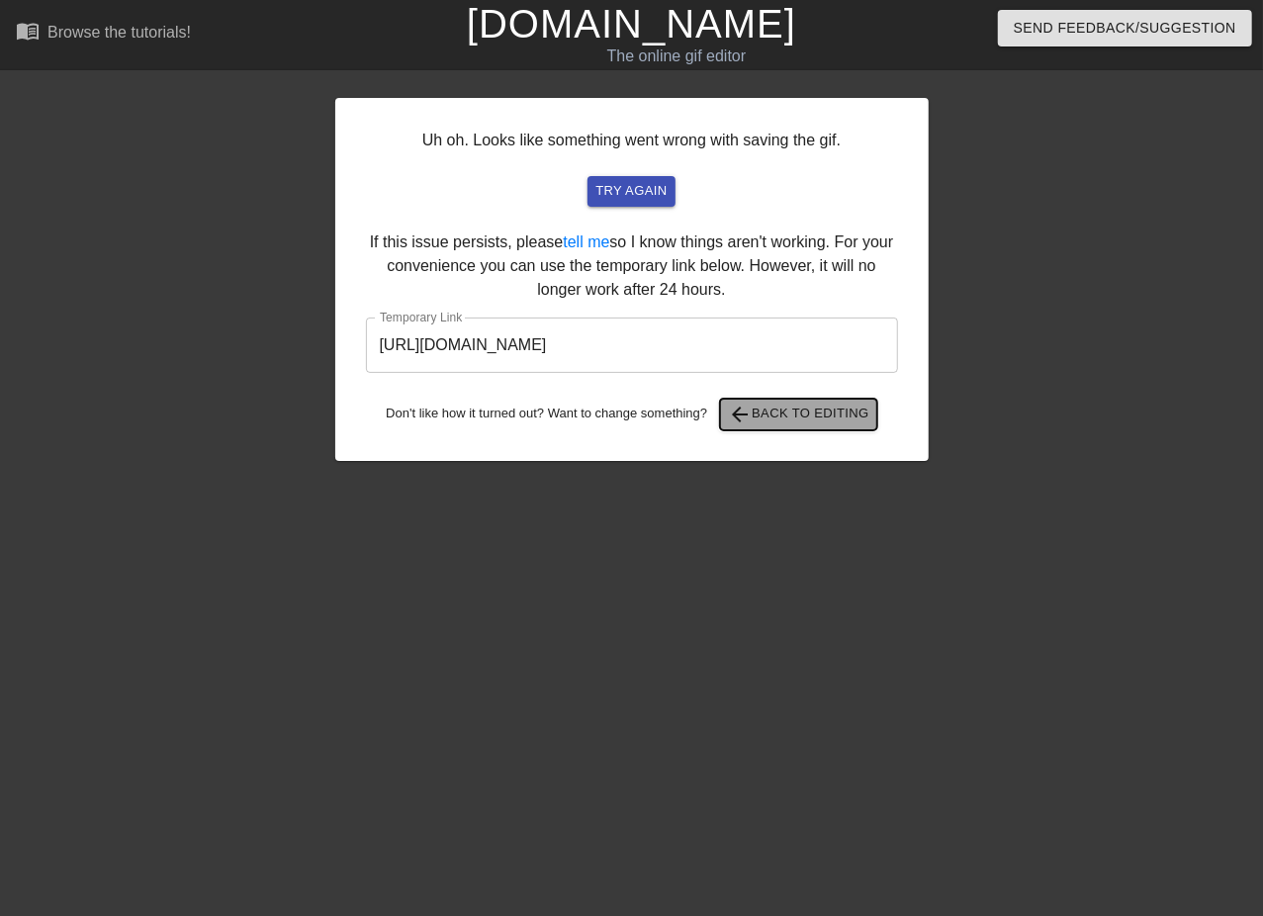
click at [781, 417] on span "arrow_back Back to Editing" at bounding box center [798, 415] width 141 height 24
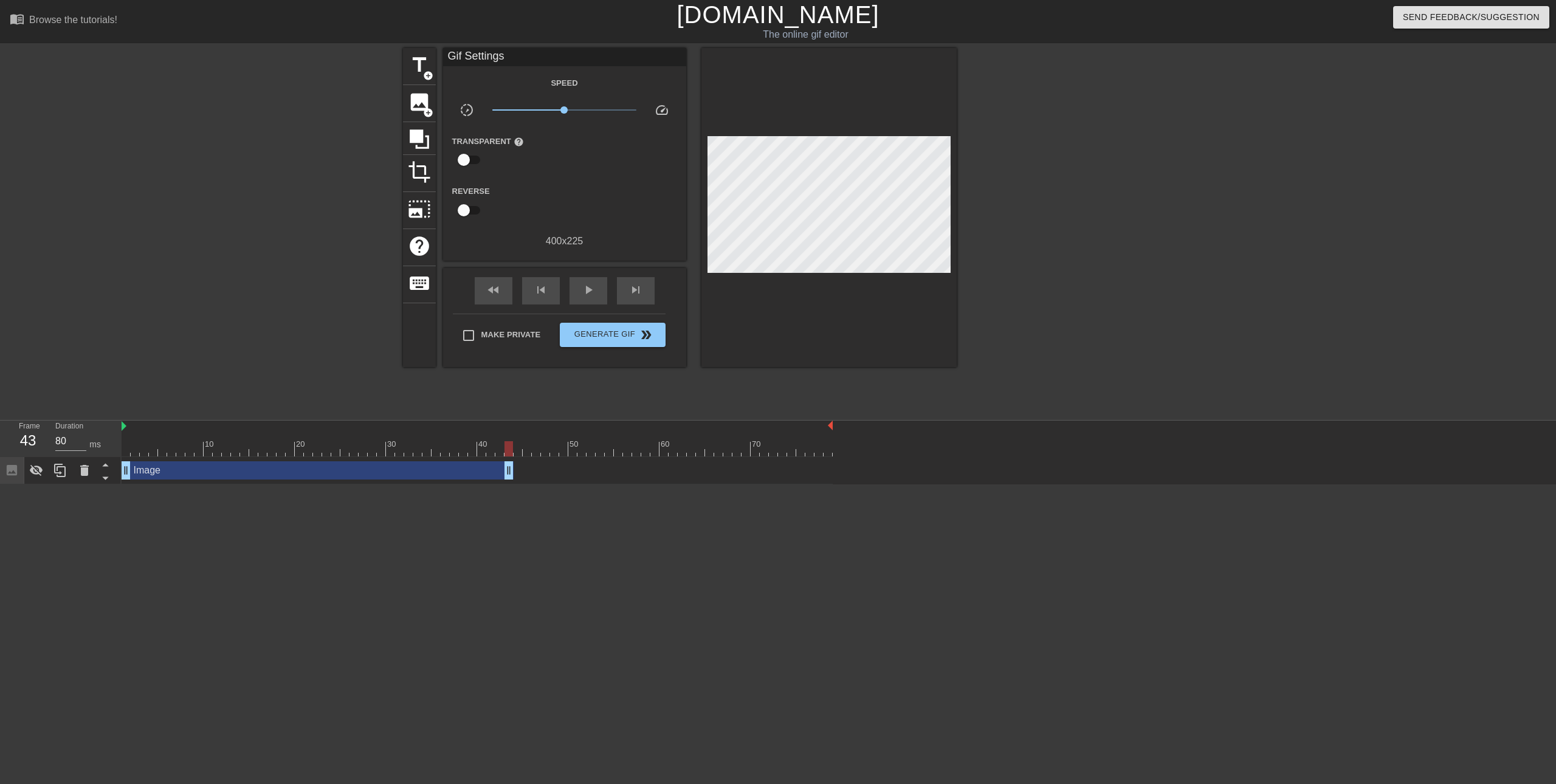
drag, startPoint x: 829, startPoint y: 469, endPoint x: 387, endPoint y: 485, distance: 442.3
click at [513, 484] on html "menu_book Browse the tutorials! [DOMAIN_NAME] The online gif editor Send Feedba…" at bounding box center [778, 242] width 1556 height 484
click at [41, 472] on icon at bounding box center [36, 471] width 14 height 12
drag, startPoint x: 508, startPoint y: 470, endPoint x: 312, endPoint y: 448, distance: 197.2
click at [312, 448] on div "10 20 30 40 50 60 70 Image drag_handle drag_handle" at bounding box center [839, 452] width 1434 height 64
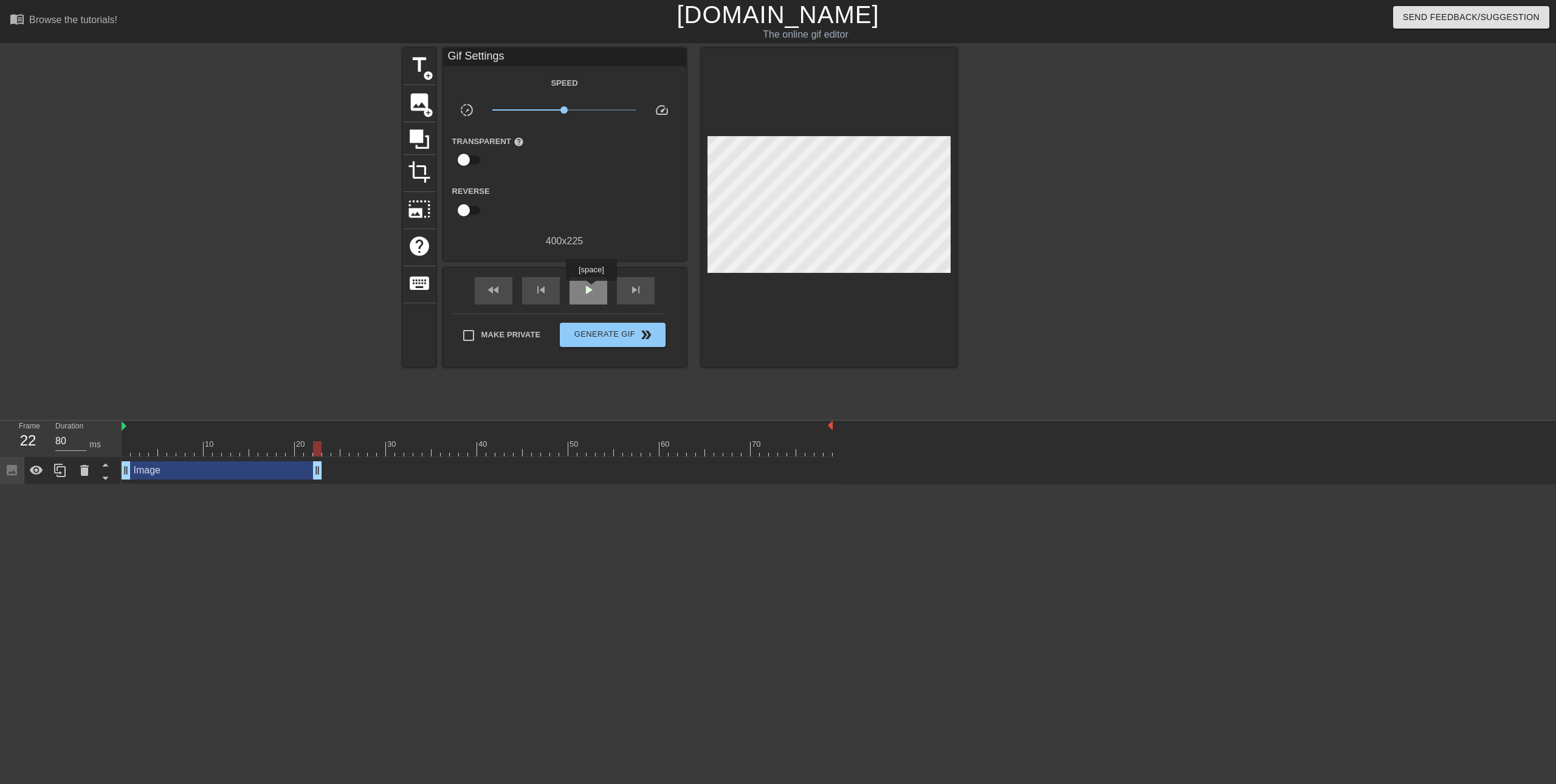
click at [591, 289] on span "play_arrow" at bounding box center [589, 290] width 15 height 15
click at [591, 289] on span "pause" at bounding box center [589, 290] width 15 height 15
click at [597, 297] on div "play_arrow" at bounding box center [588, 291] width 37 height 28
click at [618, 332] on span "Generate Gif double_arrow" at bounding box center [612, 335] width 95 height 15
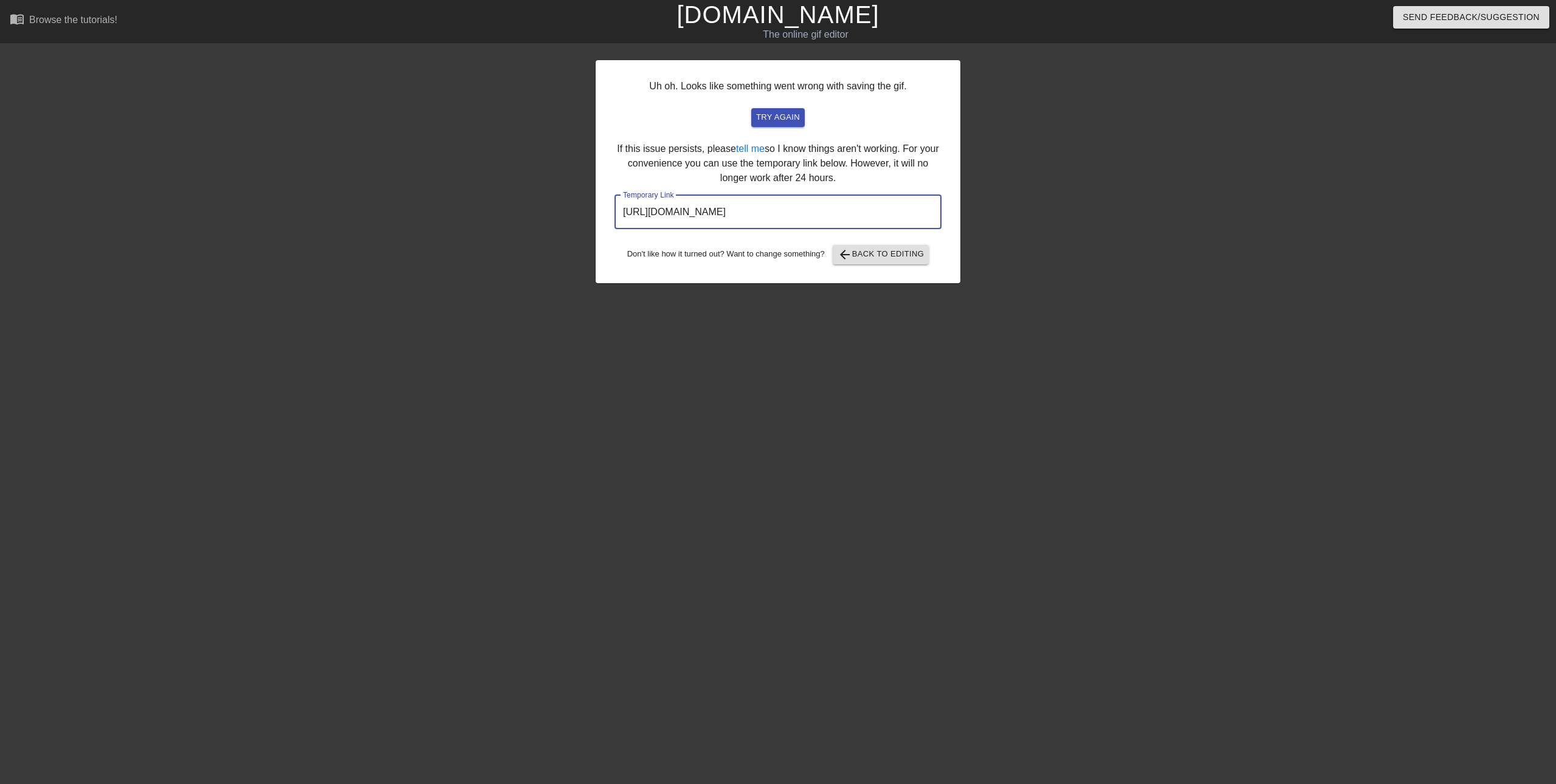
drag, startPoint x: 874, startPoint y: 211, endPoint x: 610, endPoint y: 203, distance: 264.1
click at [600, 203] on div "Uh oh. Looks like something went wrong with saving the gif. try again If this i…" at bounding box center [777, 171] width 364 height 223
